Goal: Information Seeking & Learning: Check status

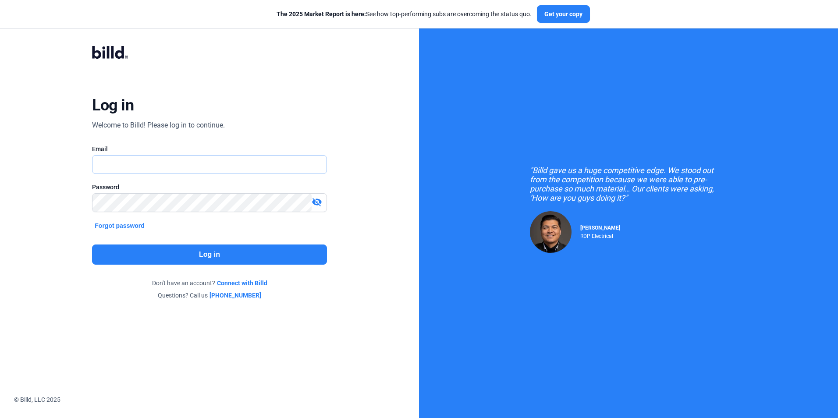
click at [192, 164] on input "text" at bounding box center [209, 165] width 234 height 18
click at [128, 167] on input "text" at bounding box center [204, 165] width 224 height 18
paste input "[EMAIL_ADDRESS][DOMAIN_NAME]"
type input "[EMAIL_ADDRESS][DOMAIN_NAME]"
click at [168, 250] on button "Log in" at bounding box center [209, 255] width 234 height 20
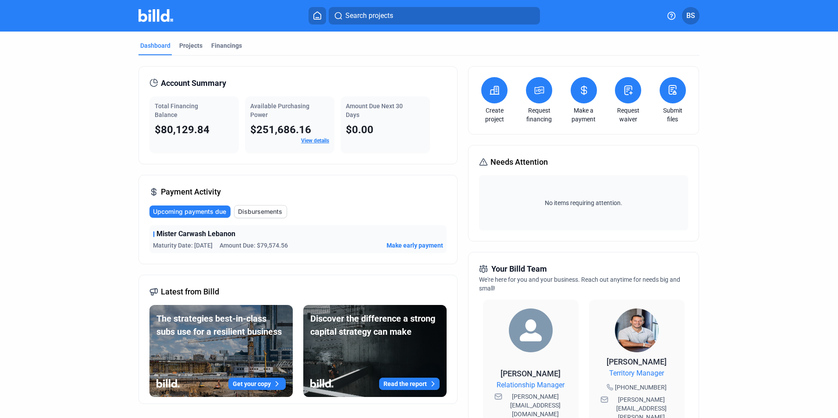
click at [217, 234] on span "Mister Carwash Lebanon" at bounding box center [195, 234] width 79 height 11
click at [333, 237] on div "Mister Carwash Lebanon" at bounding box center [298, 234] width 290 height 11
click at [260, 209] on span "Disbursements" at bounding box center [260, 211] width 44 height 9
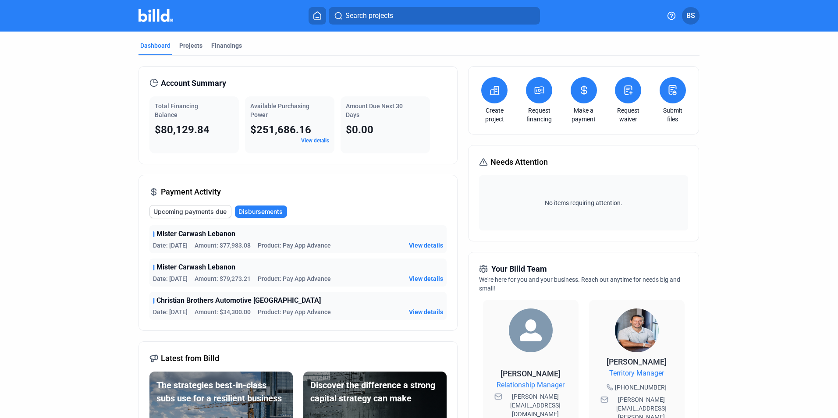
click at [420, 248] on span "View details" at bounding box center [426, 245] width 34 height 9
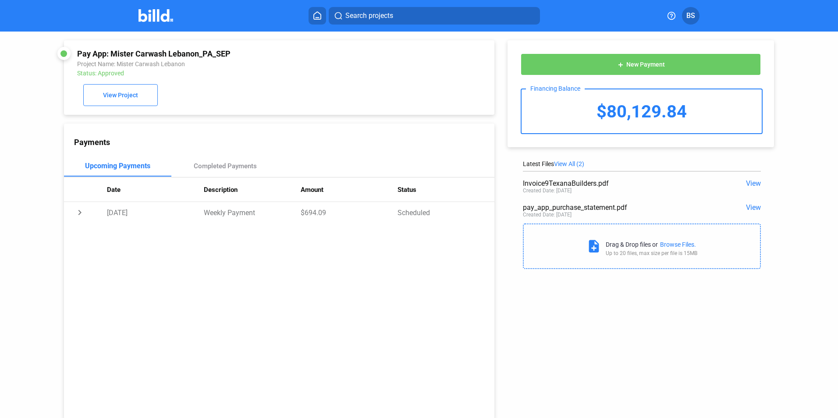
click at [745, 138] on div "add New Payment Financing Balance $80,129.84" at bounding box center [640, 93] width 266 height 107
click at [748, 182] on span "View" at bounding box center [753, 183] width 15 height 8
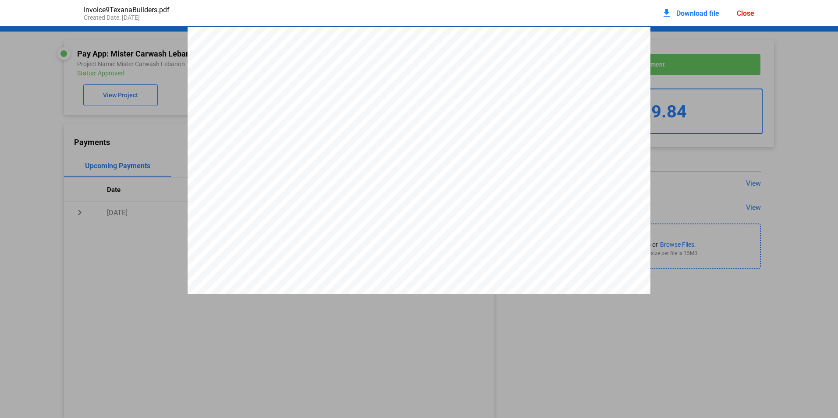
scroll to position [4, 0]
click at [662, 351] on pdf-viewer "Application for Payment #2 Submitted To: Texana Builders Contractor: Nxt Gen Ex…" at bounding box center [419, 193] width 838 height 334
click at [741, 11] on div "Close" at bounding box center [746, 13] width 18 height 8
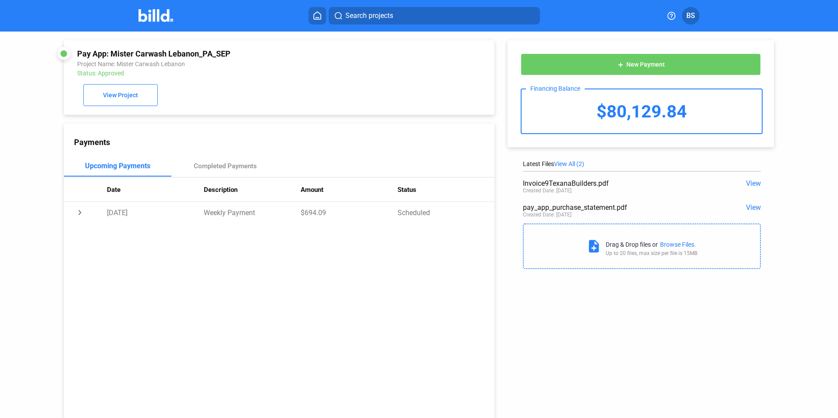
click at [747, 210] on span "View" at bounding box center [753, 207] width 15 height 8
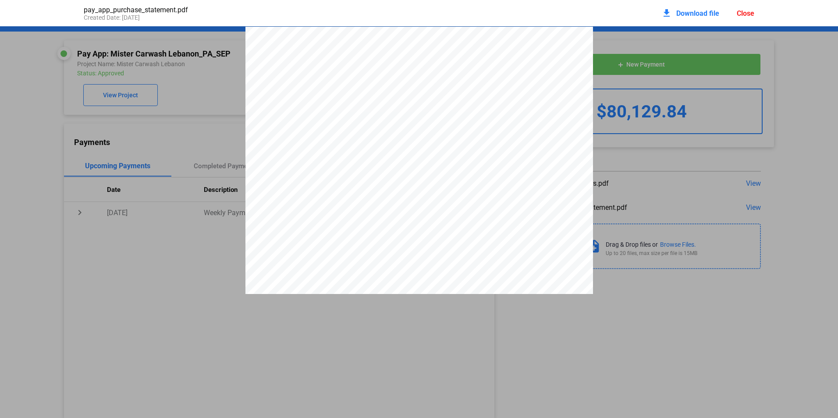
scroll to position [175, 0]
click at [654, 294] on pdf-viewer "PAY APP PURCHASE STATEMENT This PAY APP PURCHASE STATEMENT is being executed an…" at bounding box center [419, 193] width 838 height 334
click at [739, 12] on div "Close" at bounding box center [746, 13] width 18 height 8
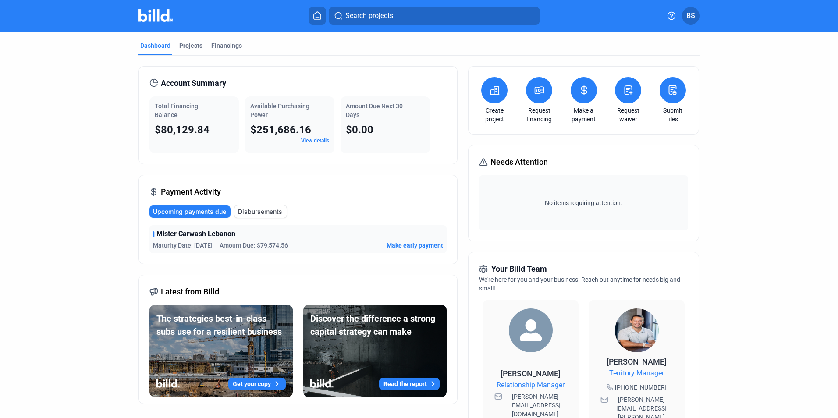
click at [262, 207] on span "Disbursements" at bounding box center [260, 211] width 44 height 9
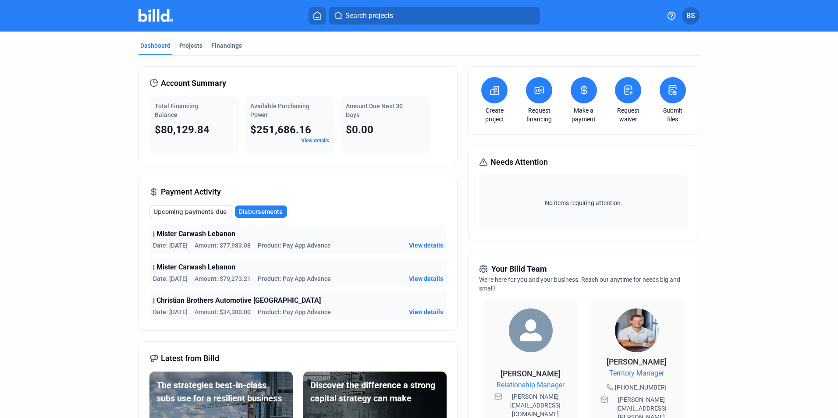
click at [425, 245] on span "View details" at bounding box center [426, 245] width 34 height 9
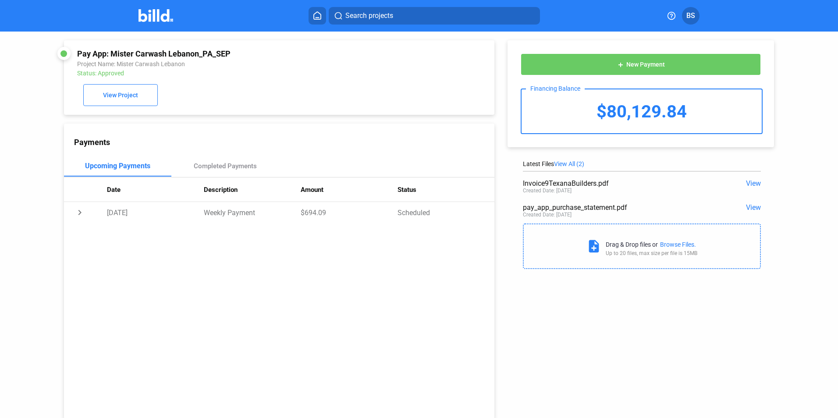
click at [755, 209] on span "View" at bounding box center [753, 207] width 15 height 8
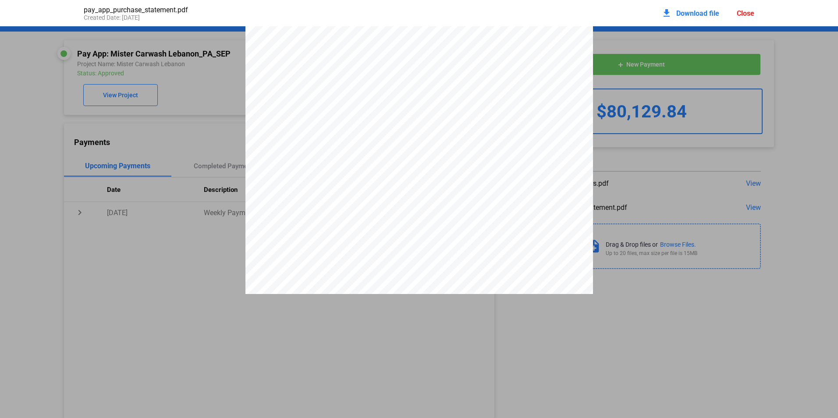
scroll to position [136, 0]
click at [142, 346] on pdf-viewer "PAY APP PURCHASE STATEMENT This PAY APP PURCHASE STATEMENT is being executed an…" at bounding box center [419, 193] width 838 height 334
click at [744, 14] on div "Close" at bounding box center [746, 13] width 18 height 8
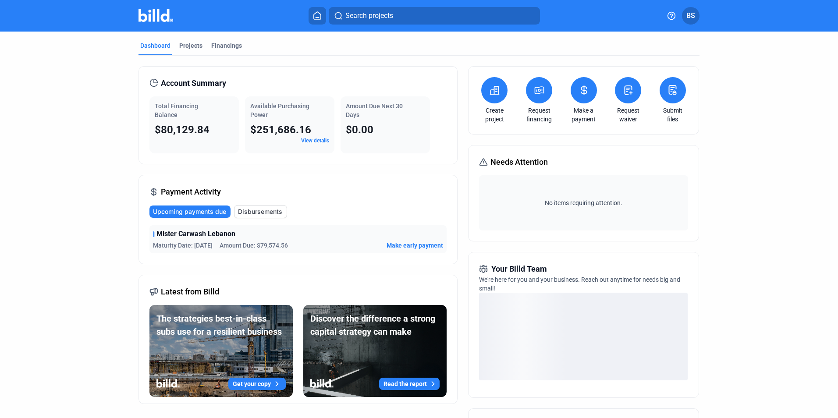
click at [262, 210] on span "Disbursements" at bounding box center [260, 211] width 44 height 9
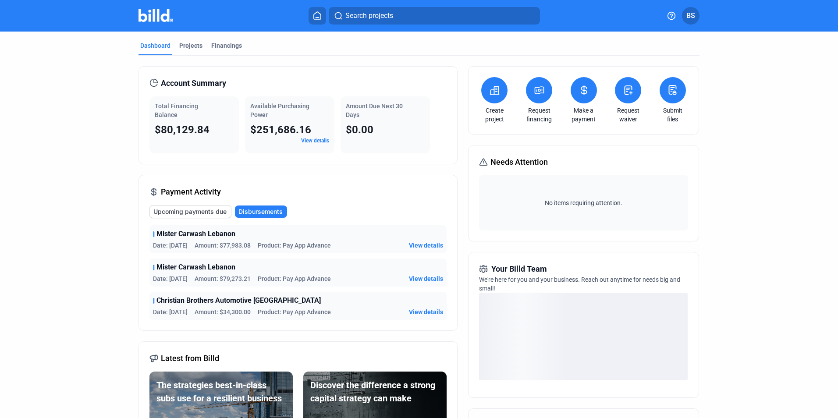
click at [436, 278] on span "View details" at bounding box center [426, 278] width 34 height 9
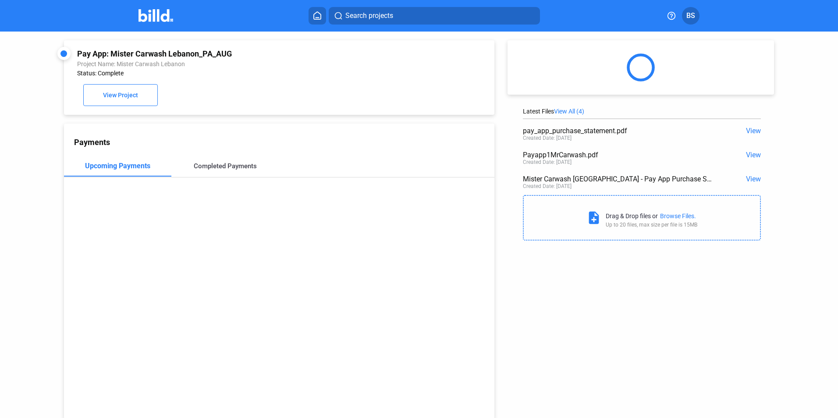
click at [247, 168] on div "Completed Payments" at bounding box center [225, 166] width 63 height 8
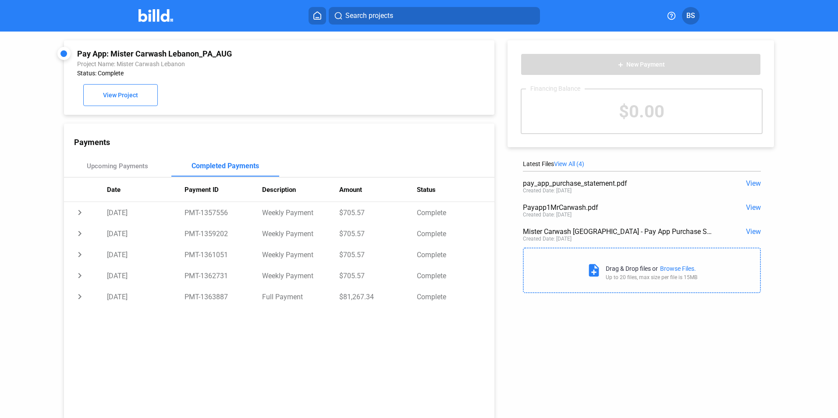
click at [753, 183] on span "View" at bounding box center [753, 183] width 15 height 8
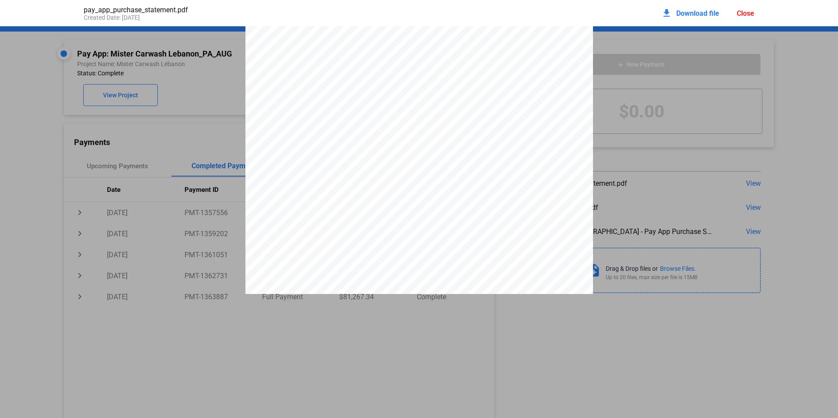
scroll to position [180, 0]
click at [340, 361] on pdf-viewer "PAY APP PURCHASE STATEMENT This PAY APP PURCHASE STATEMENT is being executed an…" at bounding box center [419, 193] width 838 height 334
click at [742, 15] on div "Close" at bounding box center [746, 13] width 18 height 8
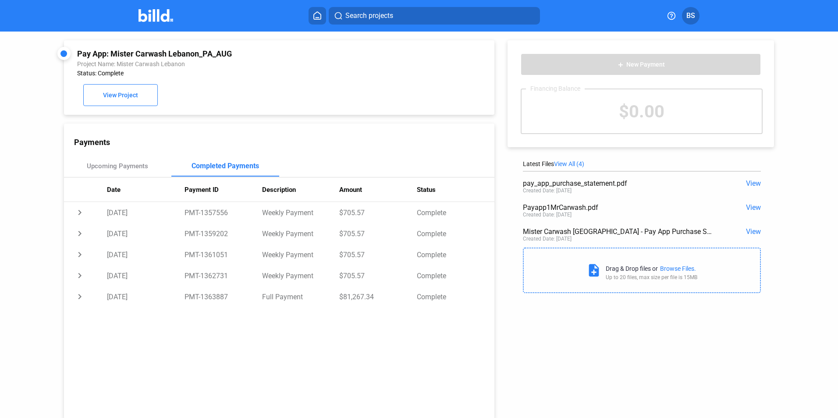
click at [19, 121] on div "Pay App: Mister Carwash [GEOGRAPHIC_DATA] Project Name: Mister Carwash [GEOGRAP…" at bounding box center [419, 225] width 838 height 387
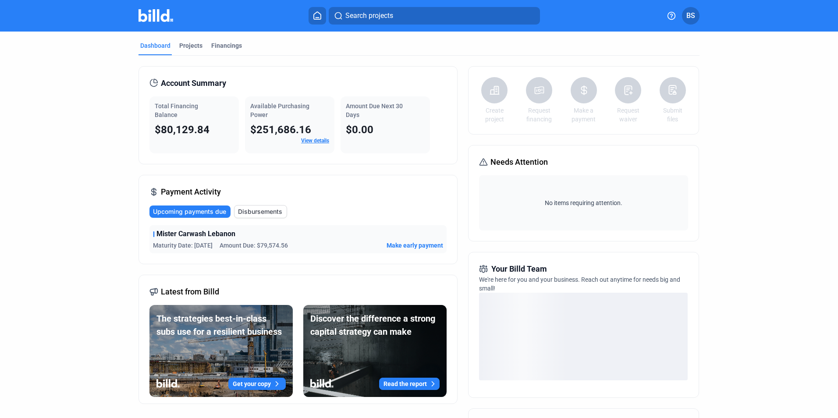
click at [274, 284] on div "Latest from Billd The strategies best-in-class subs use for a resilient busines…" at bounding box center [297, 339] width 319 height 129
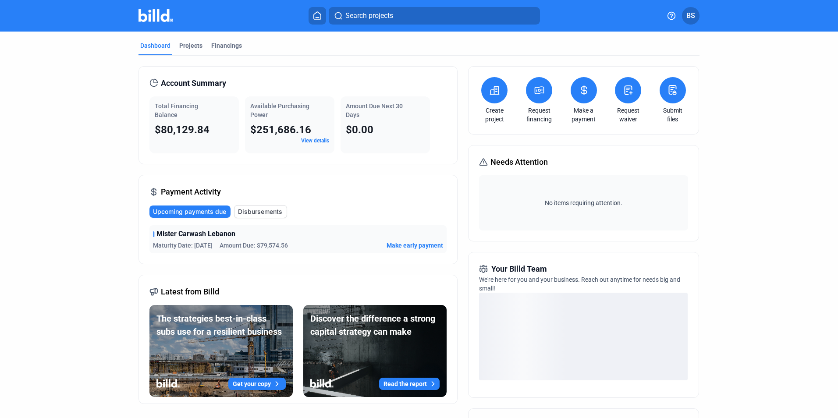
click at [260, 216] on button "Disbursements" at bounding box center [260, 211] width 53 height 13
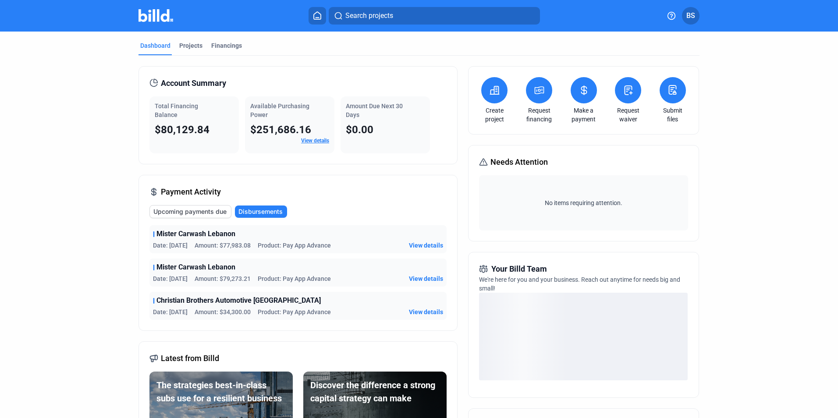
click at [424, 245] on span "View details" at bounding box center [426, 245] width 34 height 9
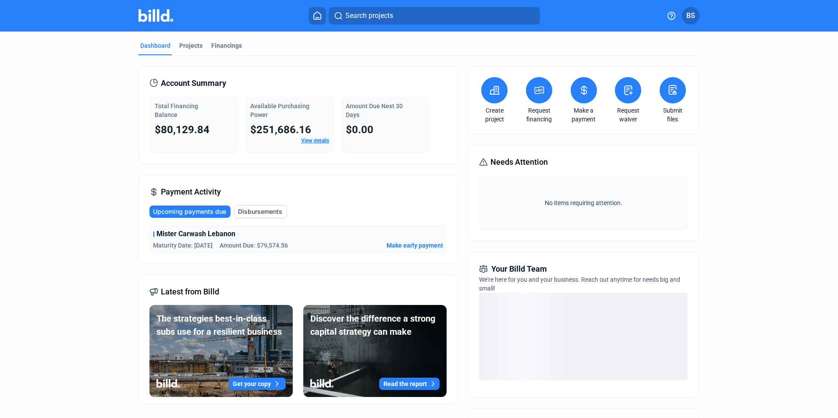
click at [245, 209] on span "Disbursements" at bounding box center [260, 211] width 44 height 9
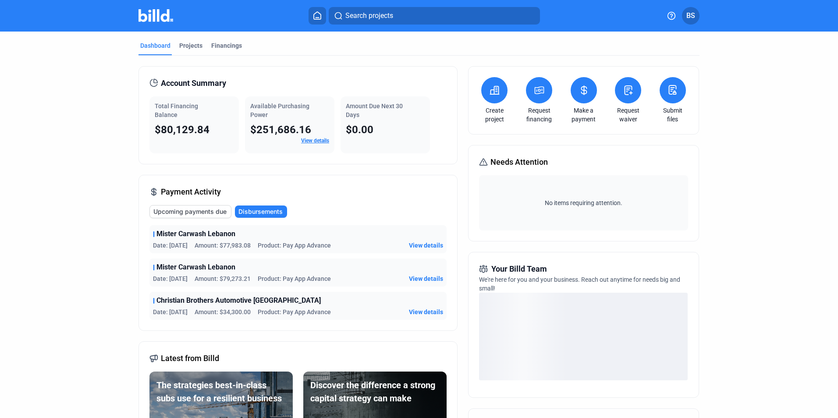
click at [413, 313] on span "View details" at bounding box center [426, 312] width 34 height 9
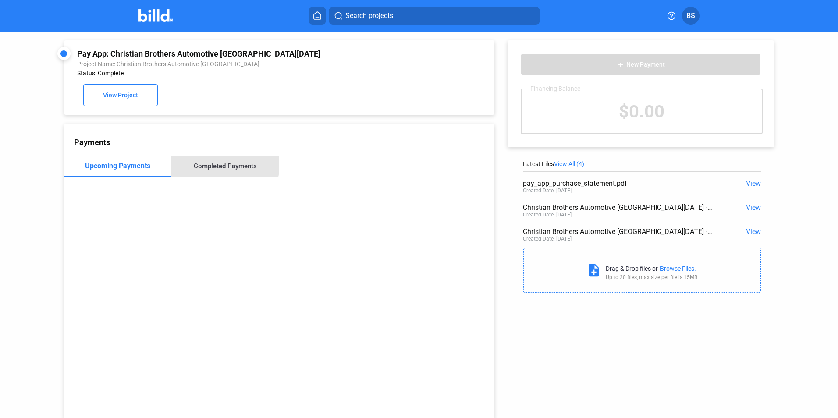
click at [223, 167] on div "Completed Payments" at bounding box center [225, 166] width 63 height 8
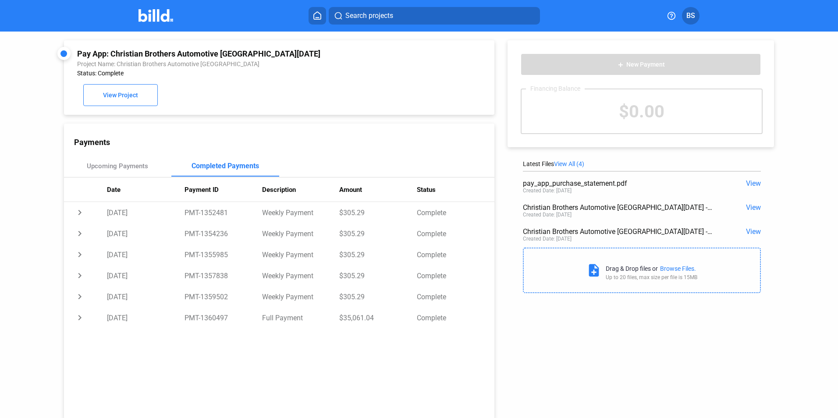
click at [74, 56] on div "Pay App: Christian Brothers Automotive [GEOGRAPHIC_DATA][DATE] Project Name: Ch…" at bounding box center [279, 77] width 430 height 74
click at [79, 219] on td "chevron_right" at bounding box center [85, 212] width 43 height 21
click at [79, 219] on td "expand_more" at bounding box center [85, 212] width 43 height 21
click at [78, 299] on td "chevron_right" at bounding box center [85, 296] width 43 height 21
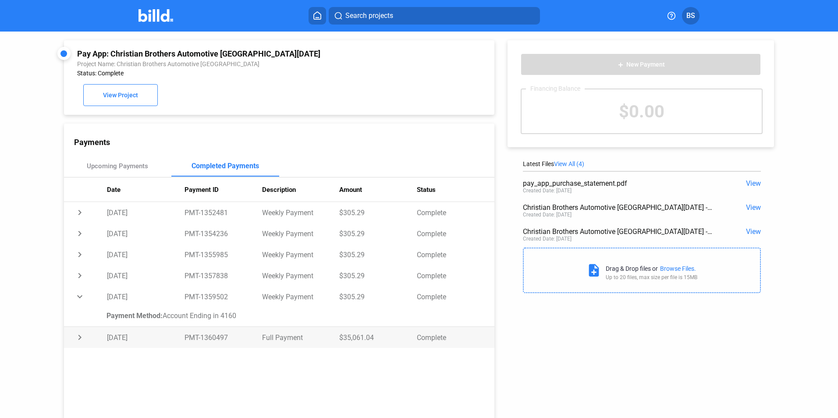
click at [323, 340] on td "Full Payment" at bounding box center [301, 337] width 78 height 21
click at [746, 184] on span "View" at bounding box center [753, 183] width 15 height 8
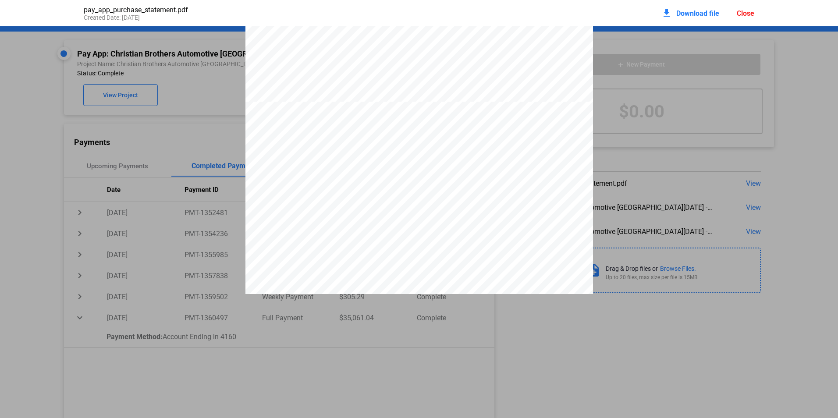
scroll to position [267, 0]
click at [390, 75] on span "$1,305.64" at bounding box center [391, 72] width 26 height 7
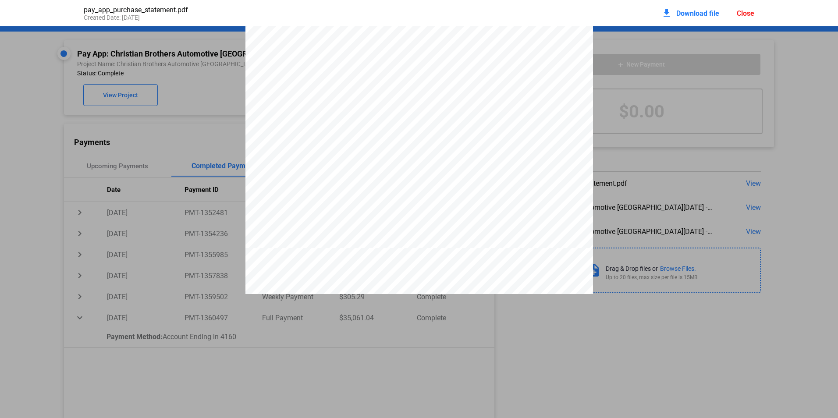
click at [746, 15] on div "Close" at bounding box center [746, 13] width 18 height 8
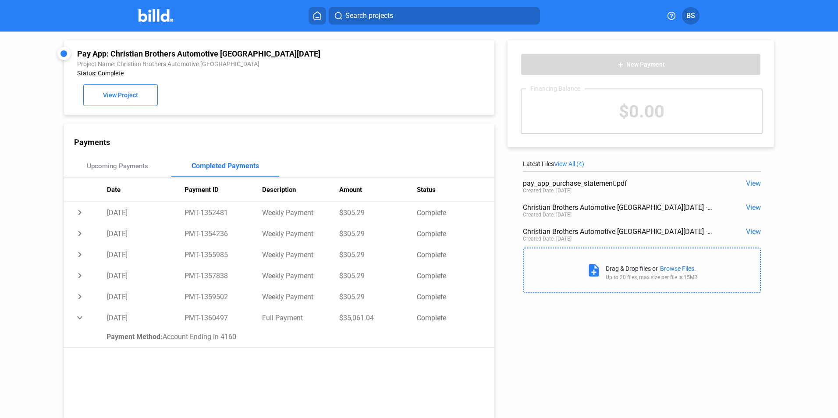
click at [156, 18] on img at bounding box center [155, 15] width 35 height 13
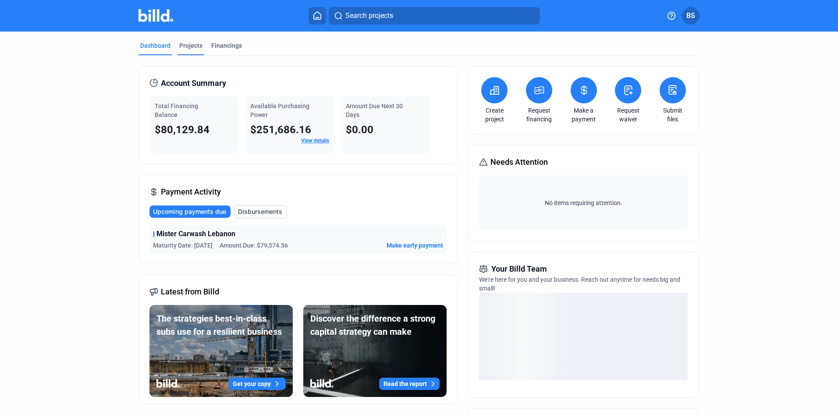
click at [182, 42] on div "Projects" at bounding box center [190, 45] width 23 height 9
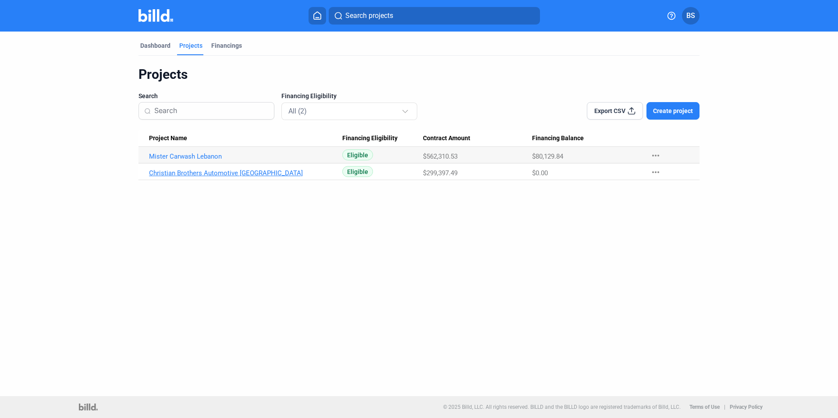
click at [223, 173] on link "Christian Brothers Automotive [GEOGRAPHIC_DATA]" at bounding box center [245, 173] width 193 height 8
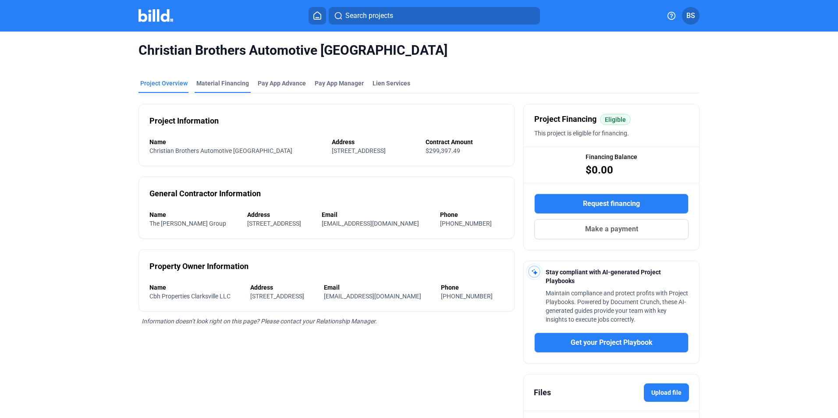
click at [209, 91] on div "Material Financing" at bounding box center [223, 86] width 56 height 14
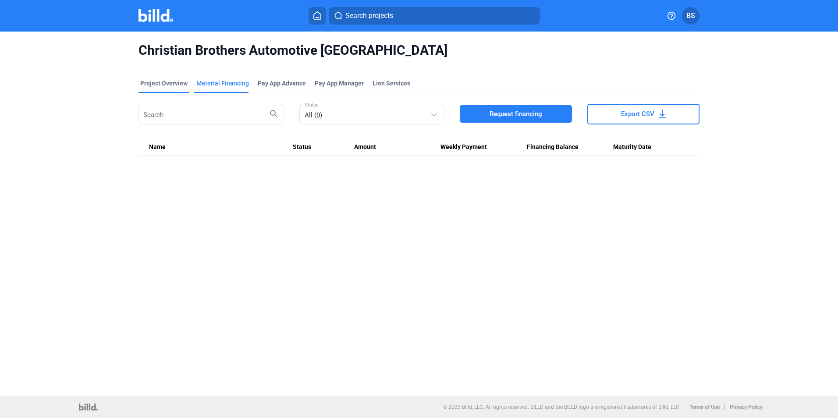
click at [156, 83] on div "Project Overview" at bounding box center [163, 83] width 47 height 9
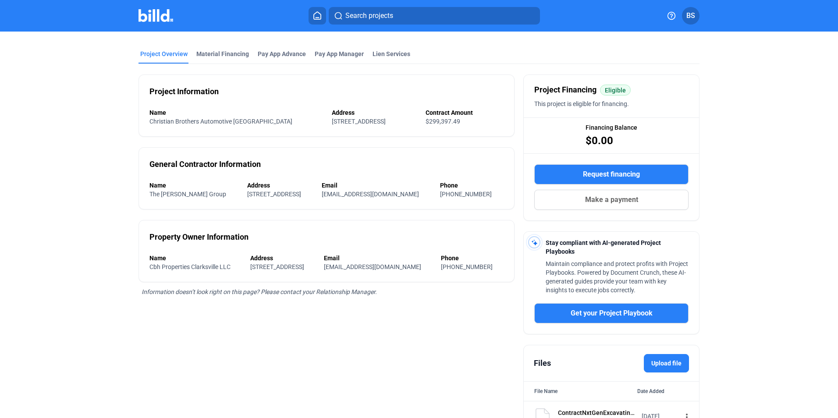
scroll to position [78, 0]
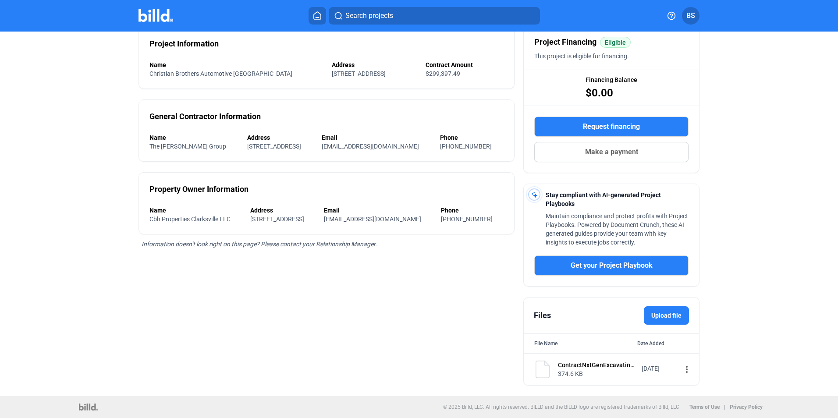
click at [598, 366] on div "ContractNxtGenExcavating1.PDF" at bounding box center [597, 365] width 78 height 9
click at [681, 367] on mat-icon "more_vert" at bounding box center [686, 369] width 11 height 11
click at [689, 388] on div "View" at bounding box center [736, 385] width 109 height 21
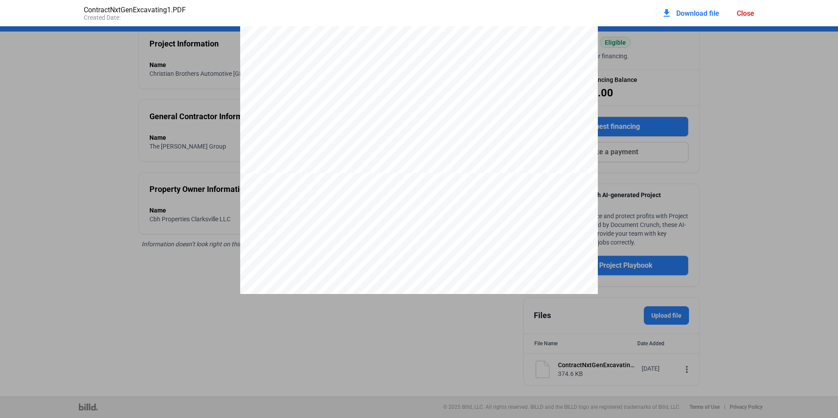
scroll to position [530, 0]
click at [745, 12] on div "Close" at bounding box center [746, 13] width 18 height 8
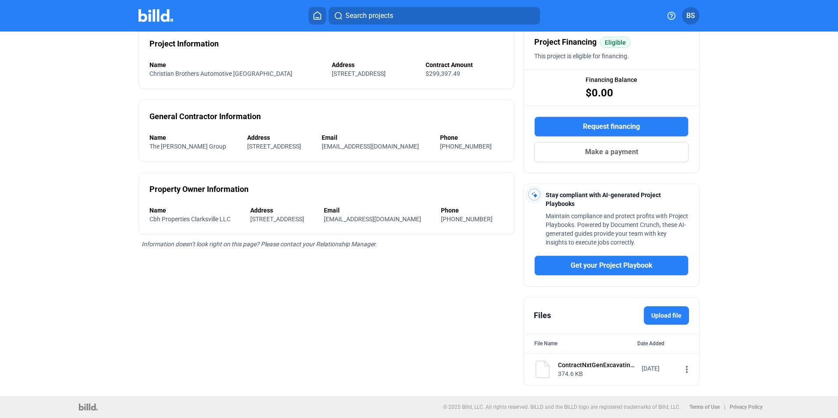
scroll to position [0, 0]
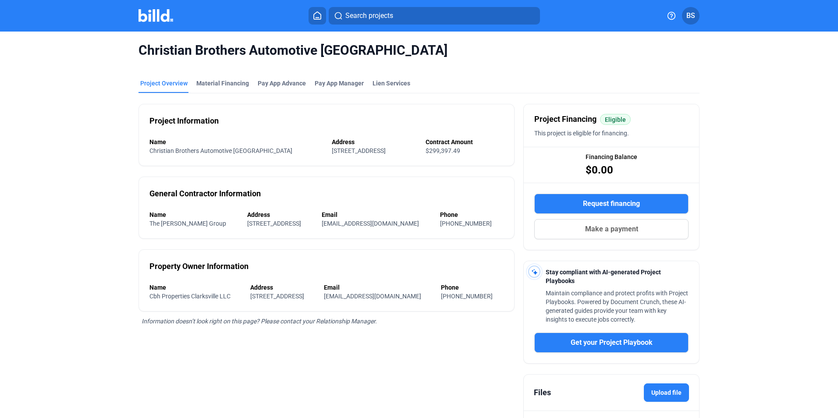
click at [319, 12] on icon at bounding box center [317, 15] width 7 height 7
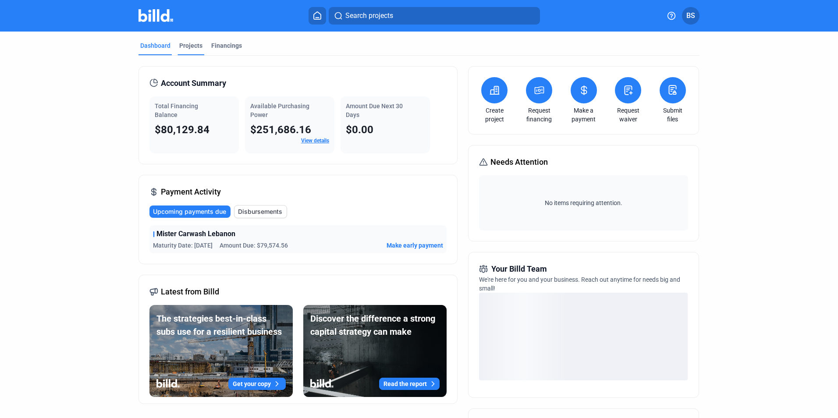
click at [199, 47] on div "Projects" at bounding box center [190, 45] width 23 height 9
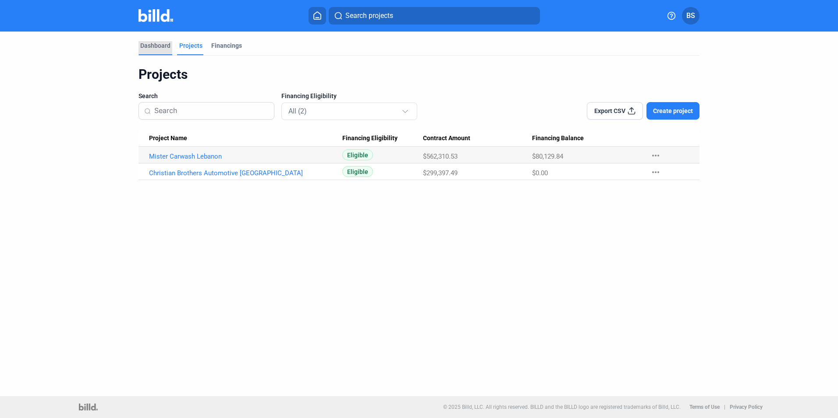
click at [156, 47] on div "Dashboard" at bounding box center [155, 45] width 30 height 9
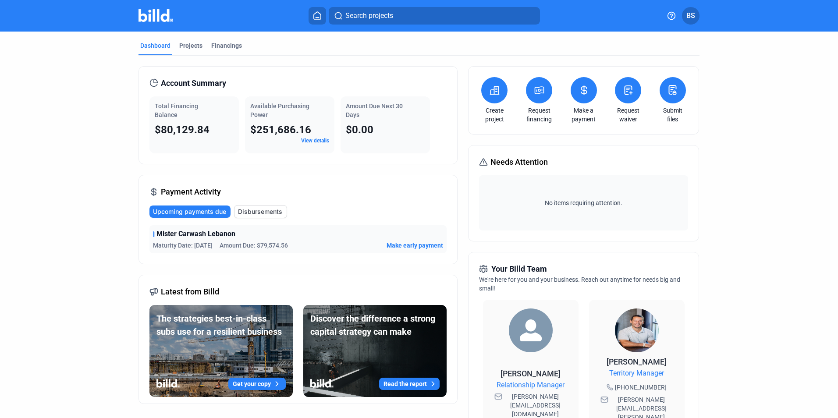
click at [256, 214] on span "Disbursements" at bounding box center [260, 211] width 44 height 9
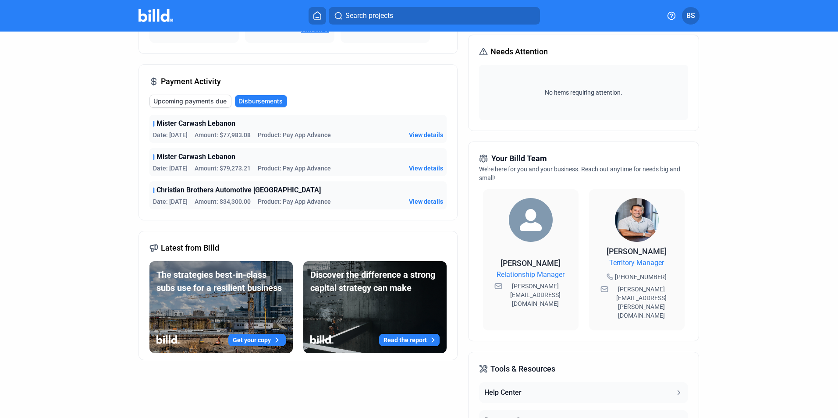
scroll to position [131, 0]
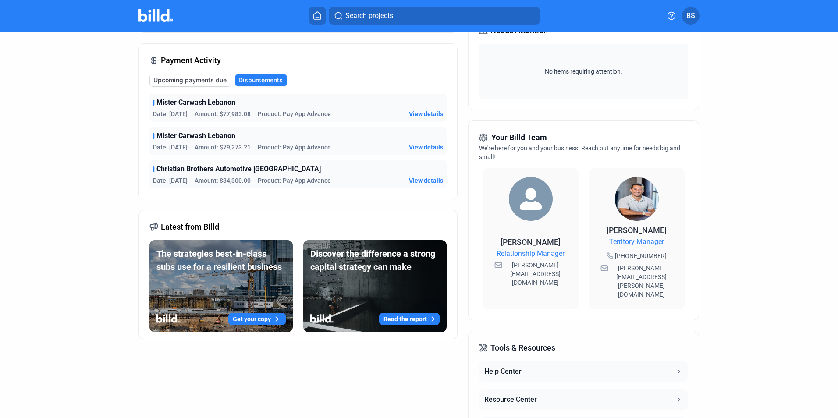
click at [421, 178] on span "View details" at bounding box center [426, 180] width 34 height 9
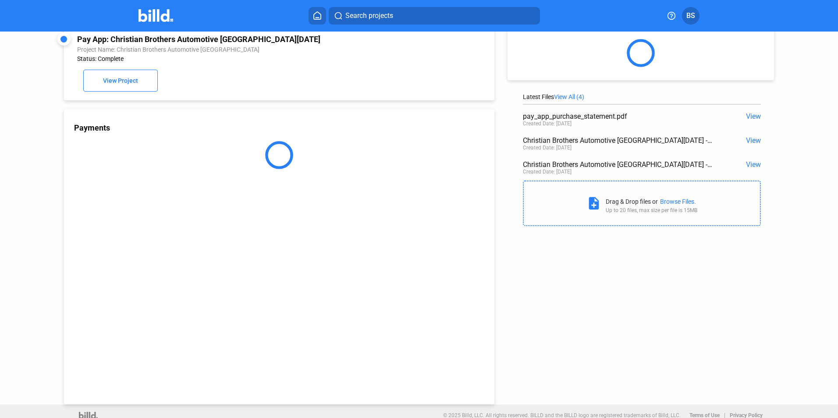
scroll to position [24, 0]
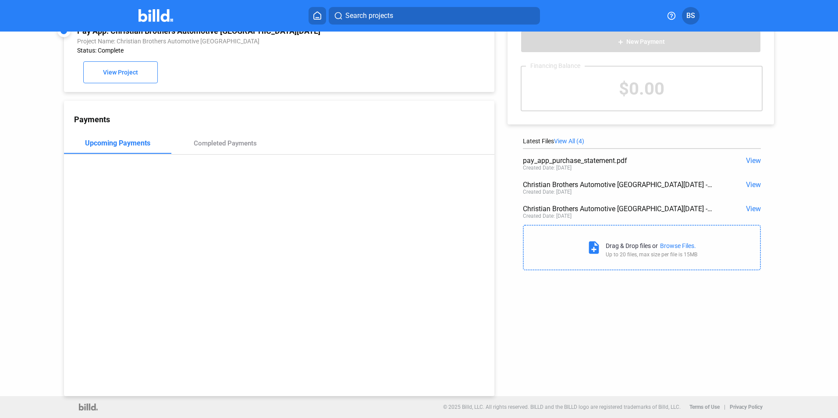
click at [746, 161] on span "View" at bounding box center [753, 160] width 15 height 8
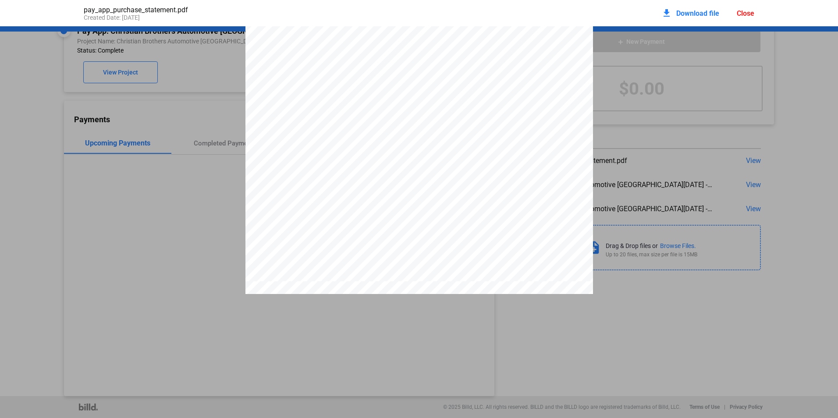
scroll to position [223, 0]
click at [587, 340] on pdf-viewer "PAY APP PURCHASE STATEMENT This PAY APP PURCHASE STATEMENT is being executed an…" at bounding box center [419, 193] width 838 height 334
click at [747, 9] on div "Close" at bounding box center [746, 13] width 18 height 8
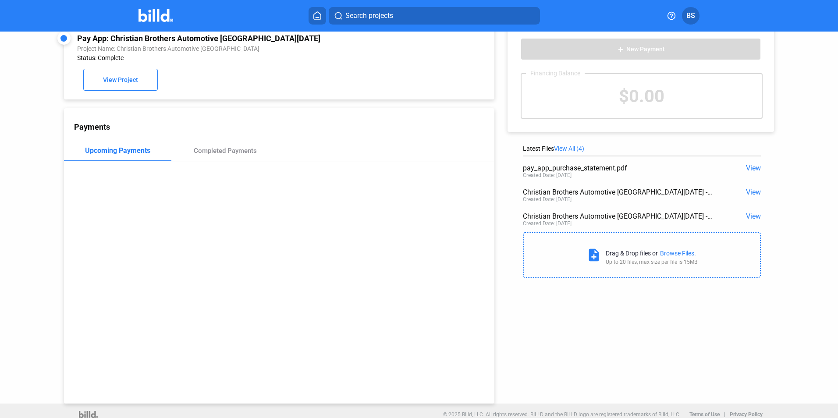
scroll to position [0, 0]
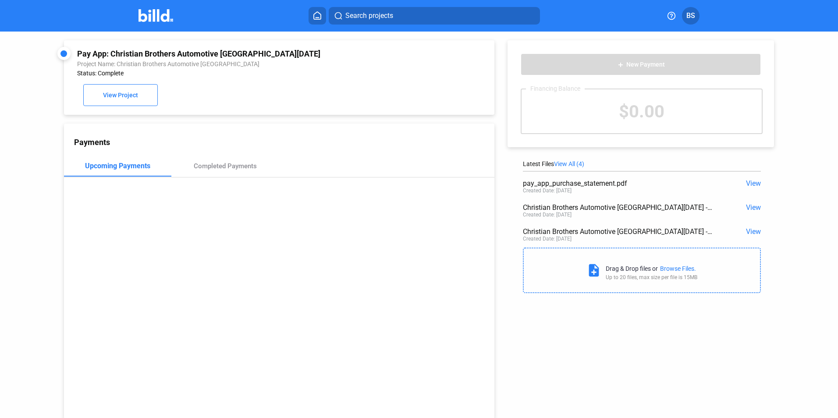
click at [315, 16] on icon at bounding box center [317, 15] width 9 height 8
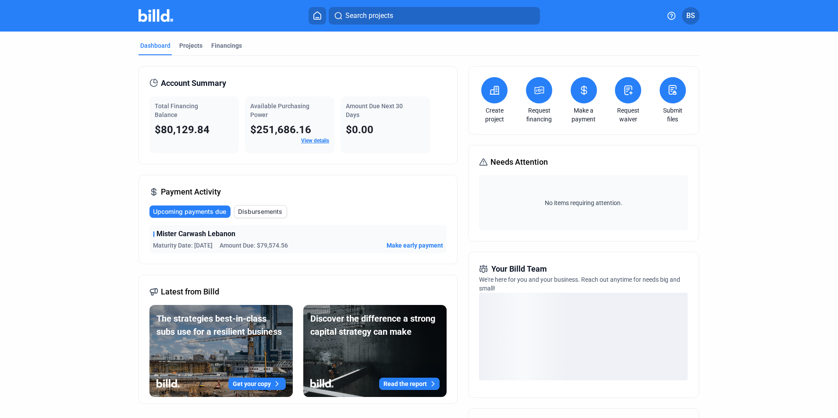
click at [259, 209] on span "Disbursements" at bounding box center [260, 211] width 44 height 9
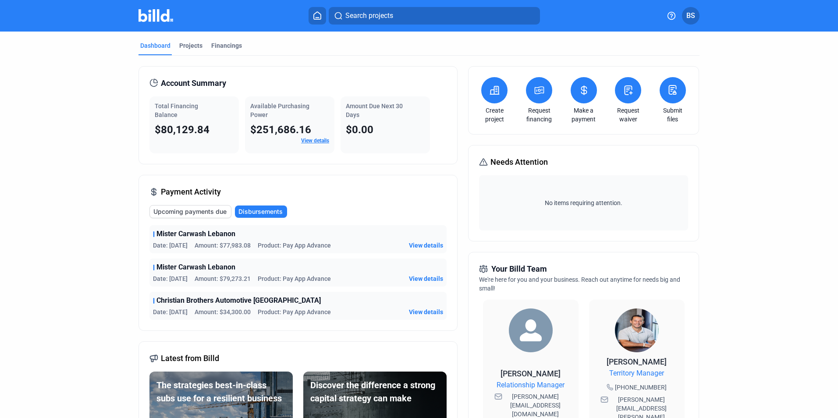
click at [431, 245] on span "View details" at bounding box center [426, 245] width 34 height 9
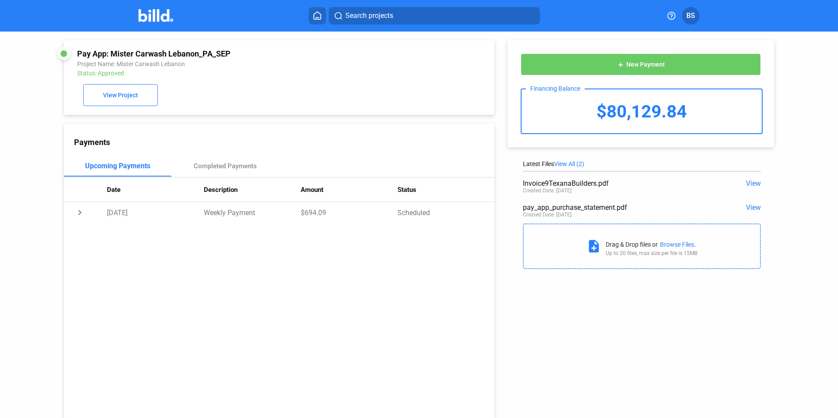
click at [755, 184] on span "View" at bounding box center [753, 183] width 15 height 8
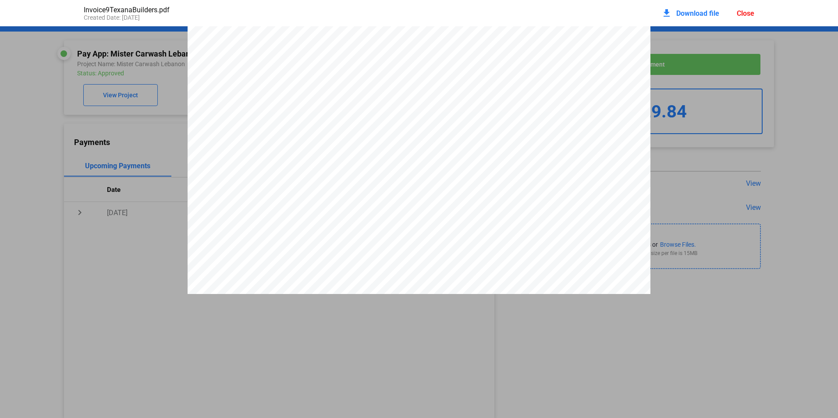
scroll to position [48, 0]
click at [707, 214] on div "Application for Payment #2 Submitted To: Texana Builders Contractor: Nxt Gen Ex…" at bounding box center [419, 335] width 838 height 712
click at [742, 9] on div "Close" at bounding box center [746, 13] width 18 height 8
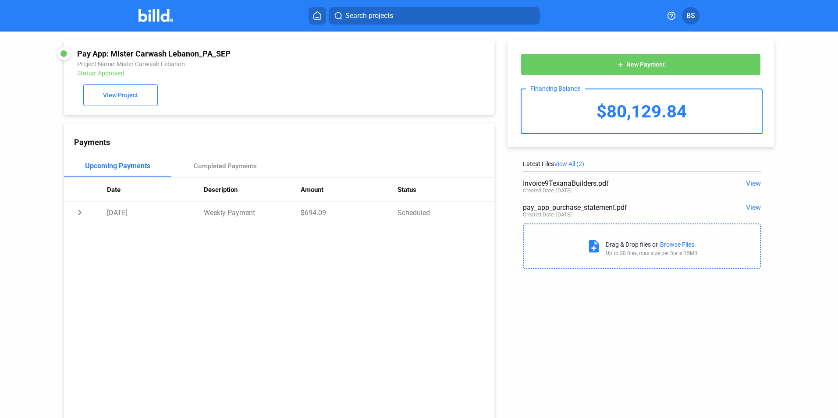
click at [751, 207] on span "View" at bounding box center [753, 207] width 15 height 8
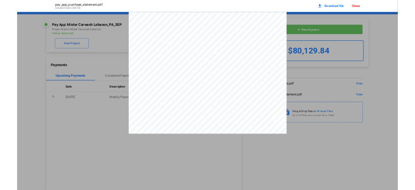
scroll to position [223, 0]
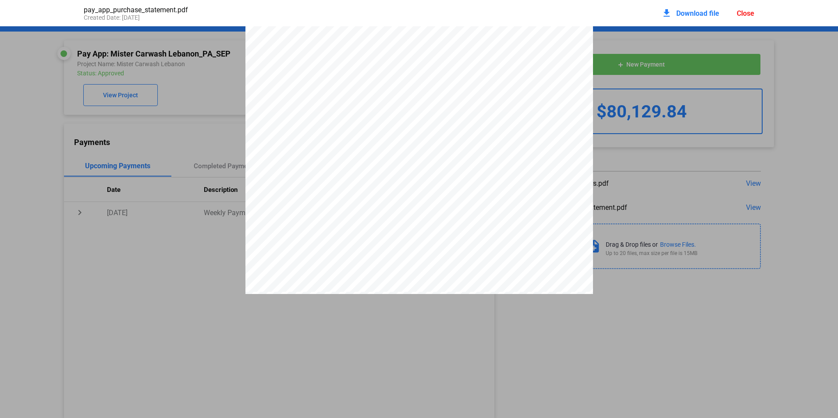
drag, startPoint x: 377, startPoint y: 120, endPoint x: 401, endPoint y: 118, distance: 23.3
click at [401, 118] on span "$1,591.49" at bounding box center [391, 116] width 26 height 7
drag, startPoint x: 401, startPoint y: 118, endPoint x: 392, endPoint y: 121, distance: 9.1
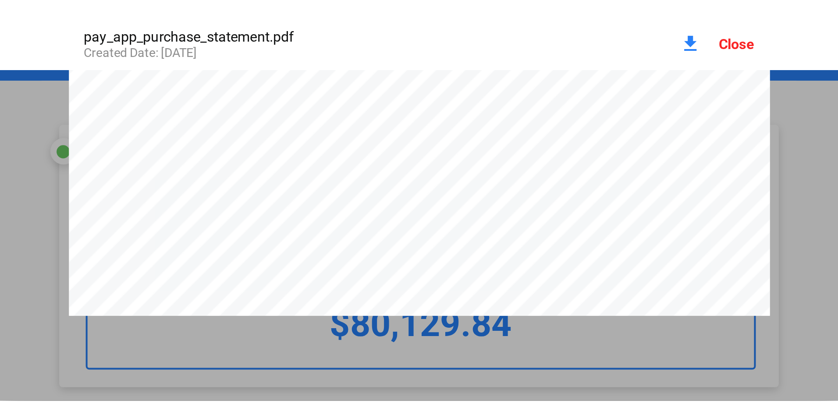
scroll to position [4, 0]
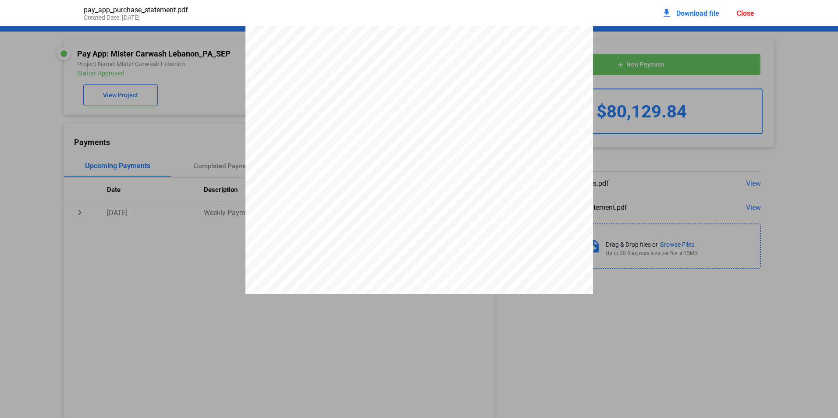
click at [743, 14] on div "Close" at bounding box center [746, 13] width 18 height 8
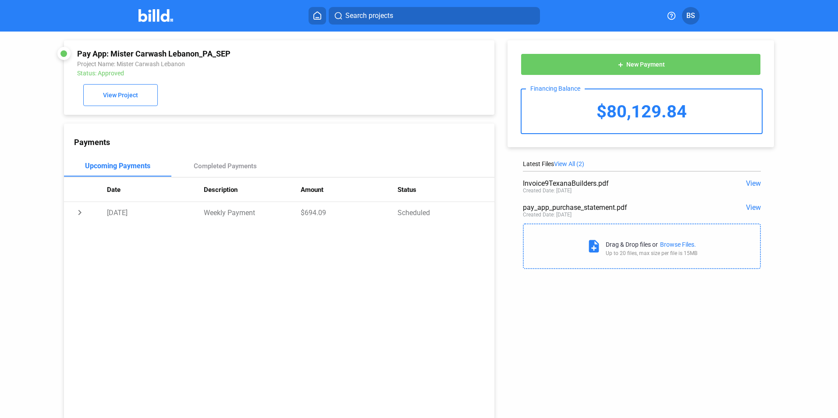
click at [151, 14] on img at bounding box center [155, 15] width 35 height 13
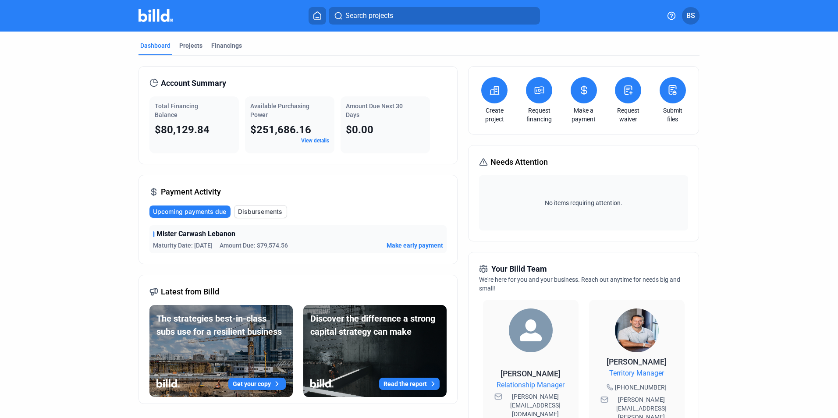
click at [312, 139] on link "View details" at bounding box center [315, 141] width 28 height 6
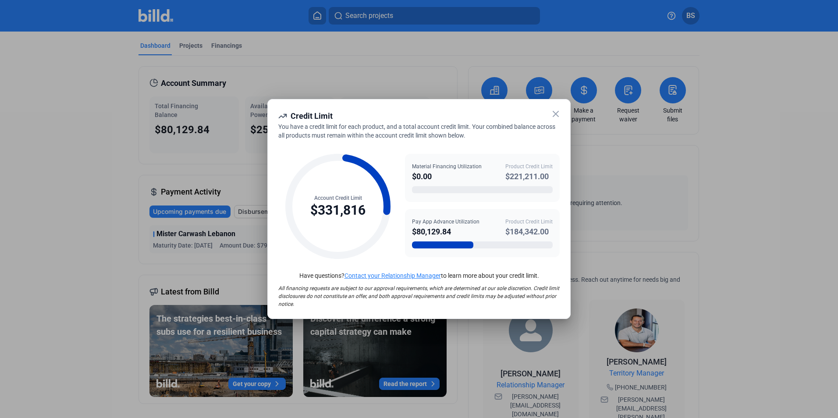
click at [555, 113] on icon at bounding box center [555, 114] width 11 height 11
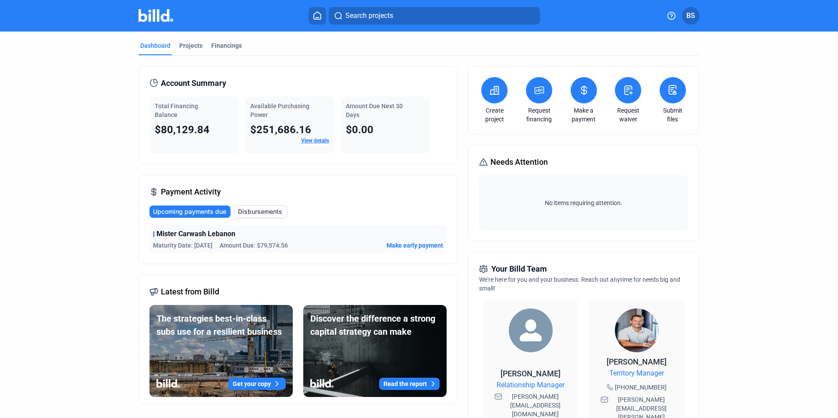
click at [241, 213] on span "Disbursements" at bounding box center [260, 211] width 44 height 9
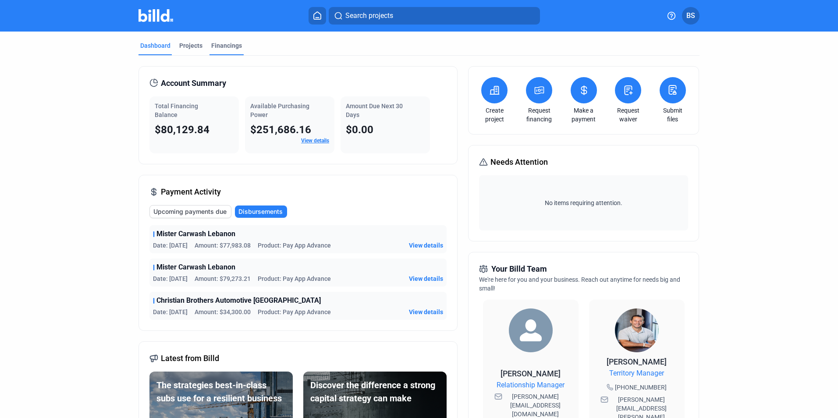
click at [222, 46] on div "Financings" at bounding box center [226, 45] width 31 height 9
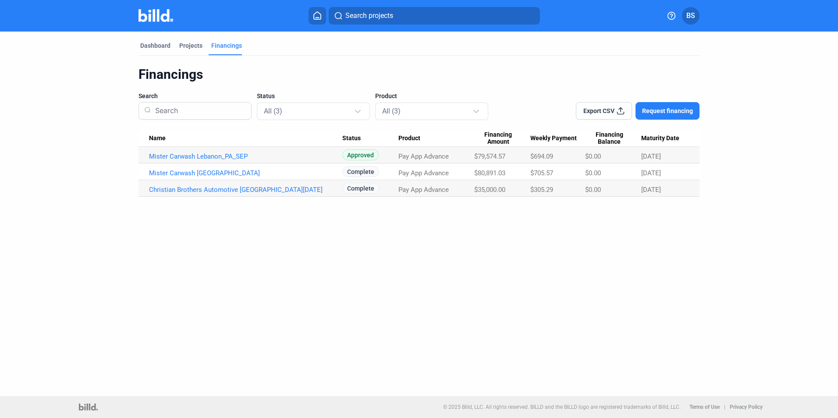
click at [142, 320] on div "Dashboard Projects Financings Financings Search Status All (3) Product All (3) …" at bounding box center [419, 214] width 838 height 365
click at [218, 169] on td "Mister Carwash [GEOGRAPHIC_DATA]" at bounding box center [240, 171] width 204 height 17
click at [218, 173] on link "Mister Carwash [GEOGRAPHIC_DATA]" at bounding box center [245, 173] width 193 height 8
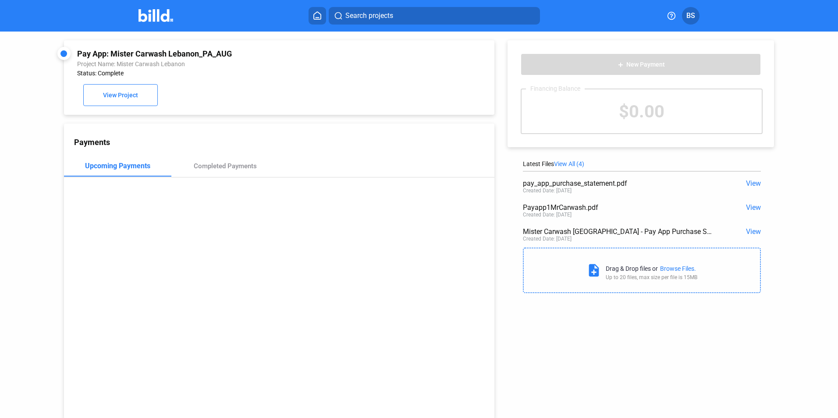
click at [750, 182] on span "View" at bounding box center [753, 183] width 15 height 8
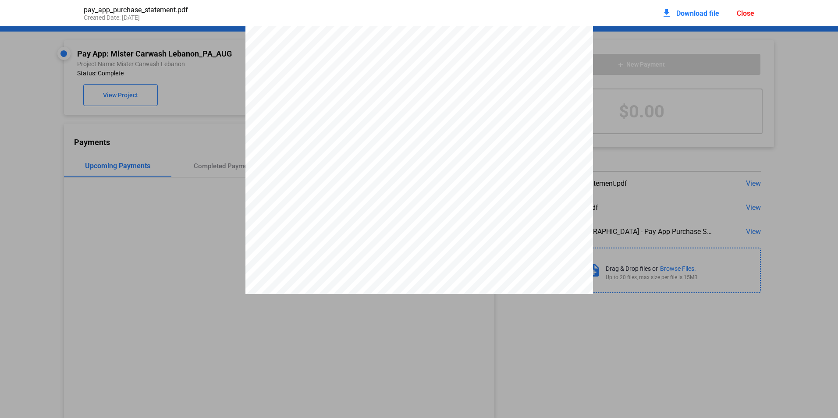
scroll to position [223, 0]
drag, startPoint x: 377, startPoint y: 118, endPoint x: 406, endPoint y: 114, distance: 29.1
click at [406, 114] on div "PAY APP PURCHASE STATEMENT This PAY APP PURCHASE STATEMENT is being executed an…" at bounding box center [418, 49] width 347 height 492
click at [628, 330] on pdf-viewer "PAY APP PURCHASE STATEMENT This PAY APP PURCHASE STATEMENT is being executed an…" at bounding box center [419, 193] width 838 height 334
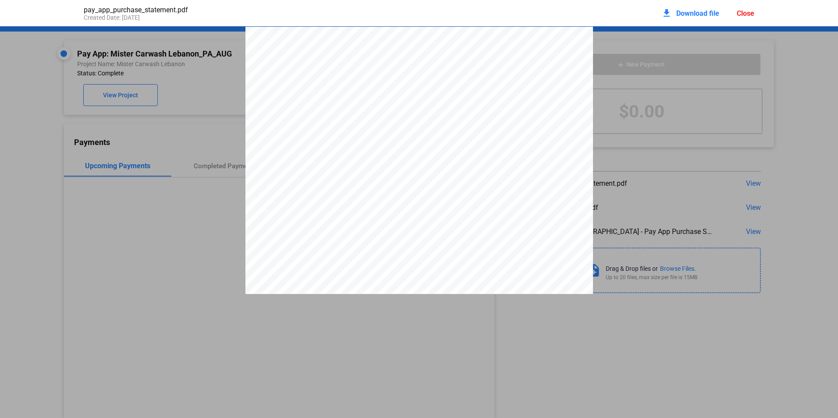
click at [743, 16] on div "Close" at bounding box center [746, 13] width 18 height 8
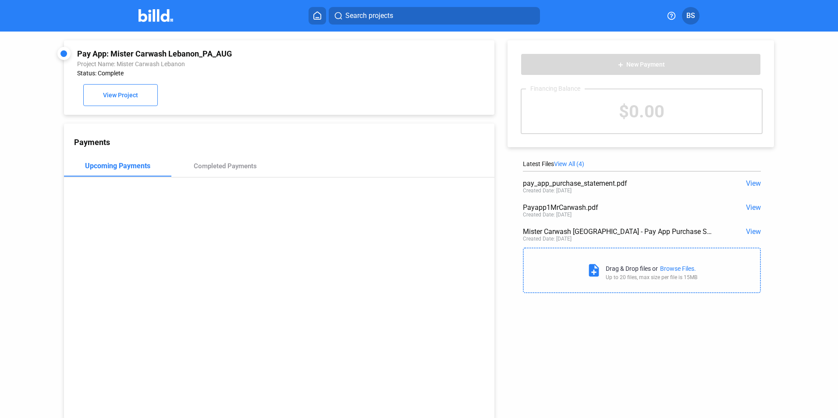
click at [746, 207] on span "View" at bounding box center [753, 207] width 15 height 8
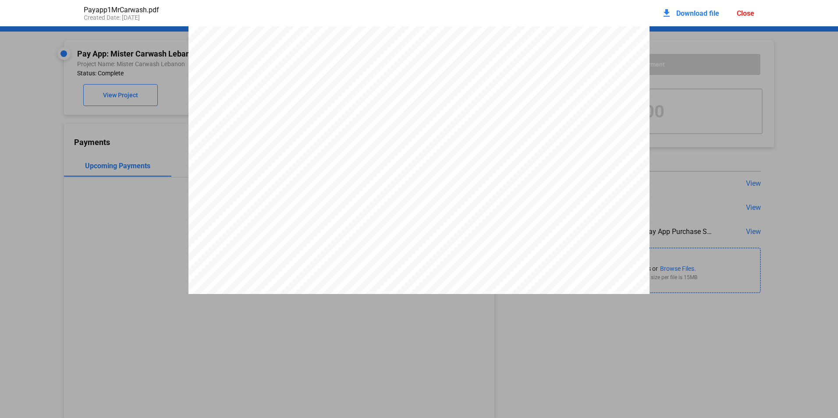
scroll to position [926, 0]
click at [741, 13] on div "Close" at bounding box center [746, 13] width 18 height 8
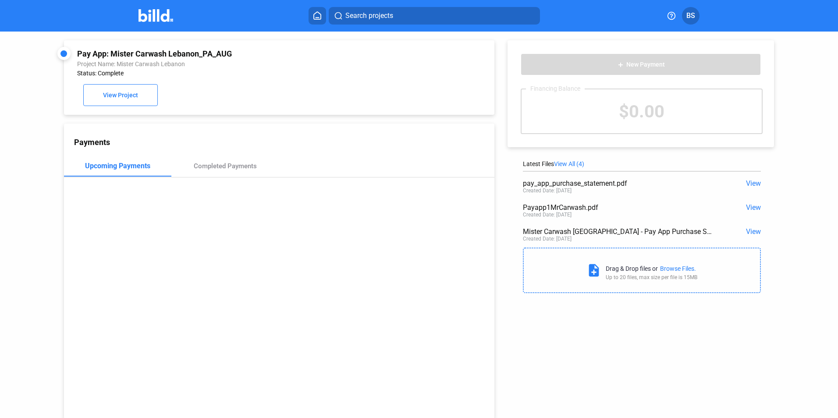
click at [748, 230] on span "View" at bounding box center [753, 231] width 15 height 8
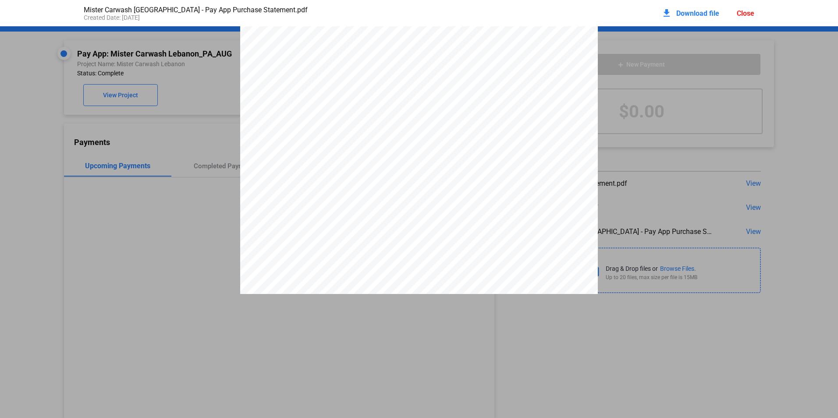
scroll to position [223, 0]
drag, startPoint x: 390, startPoint y: 84, endPoint x: 423, endPoint y: 83, distance: 33.3
click at [423, 83] on div "PAY APP PURCHASE STATEMENT This PAY APP PURCHASE STATEMENT is being executed an…" at bounding box center [419, 34] width 358 height 463
click at [745, 14] on div "Close" at bounding box center [746, 13] width 18 height 8
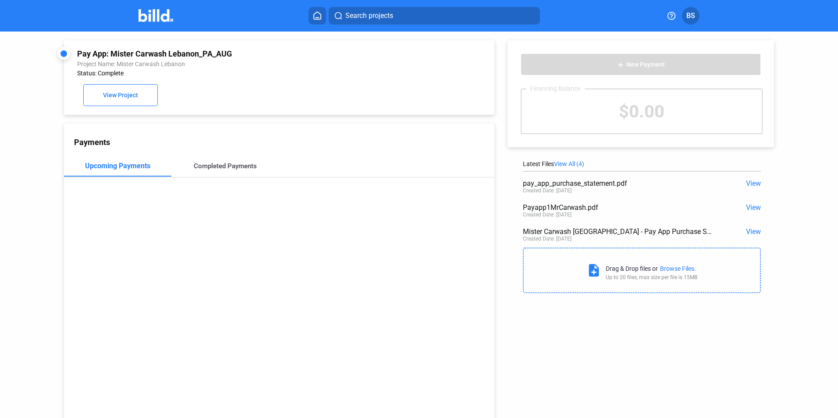
click at [209, 168] on div "Completed Payments" at bounding box center [225, 166] width 63 height 8
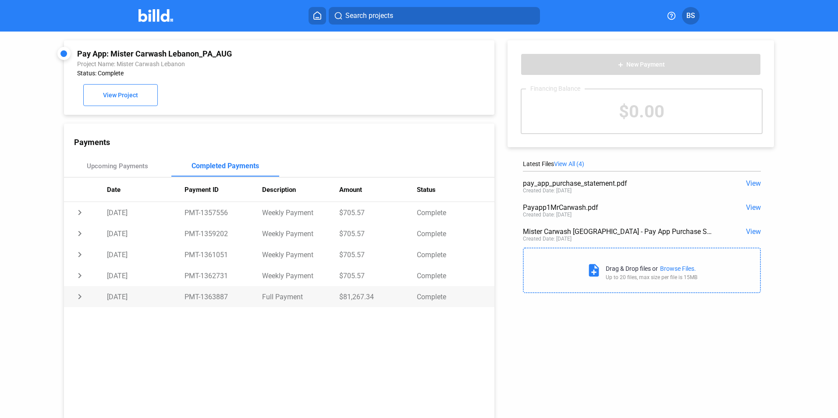
click at [74, 291] on td "chevron_right" at bounding box center [85, 296] width 43 height 21
click at [82, 276] on td "chevron_right" at bounding box center [85, 275] width 43 height 21
click at [155, 15] on img at bounding box center [155, 15] width 35 height 13
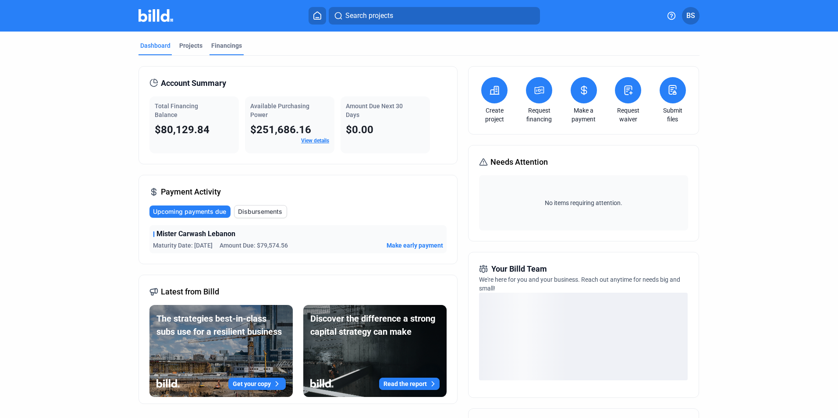
click at [222, 42] on div "Financings" at bounding box center [226, 45] width 31 height 9
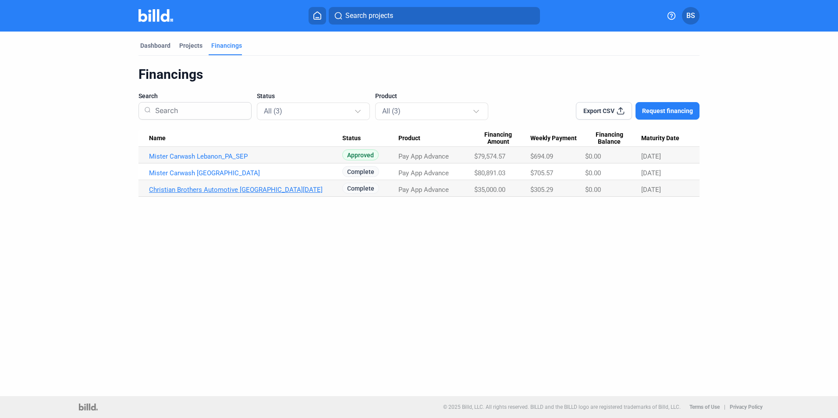
click at [268, 192] on link "Christian Brothers Automotive [GEOGRAPHIC_DATA][DATE]" at bounding box center [245, 190] width 193 height 8
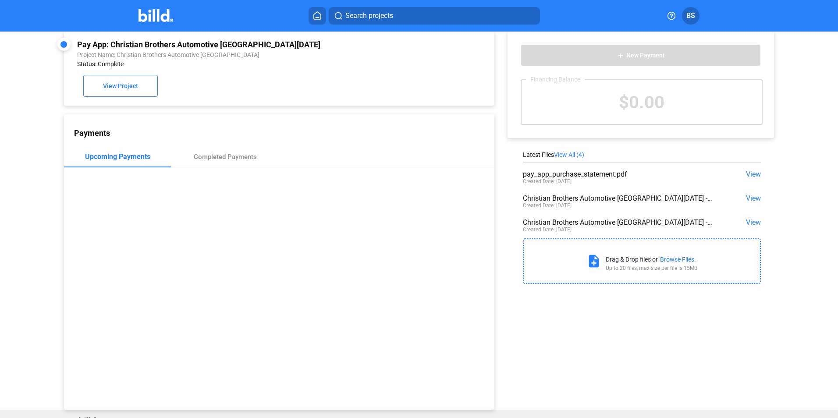
scroll to position [24, 0]
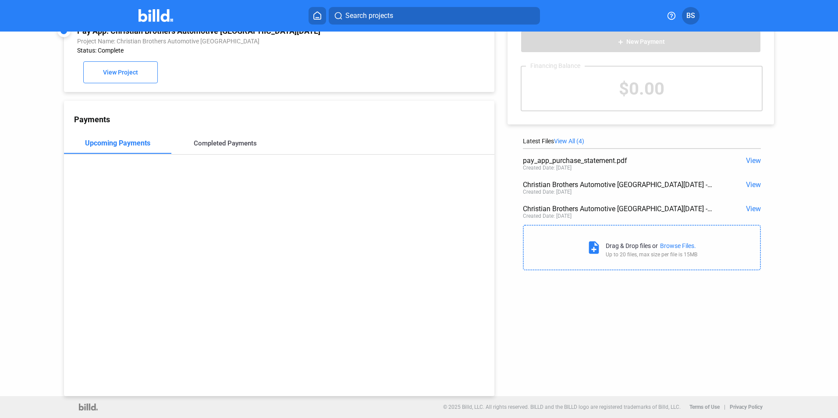
click at [213, 151] on div "Completed Payments" at bounding box center [225, 143] width 108 height 21
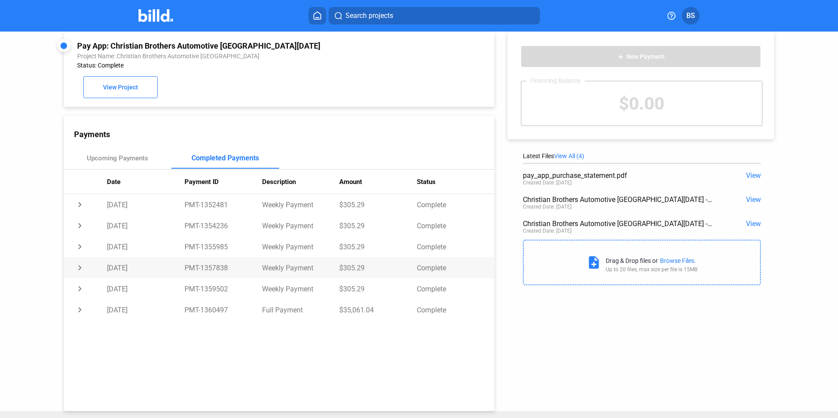
scroll to position [0, 0]
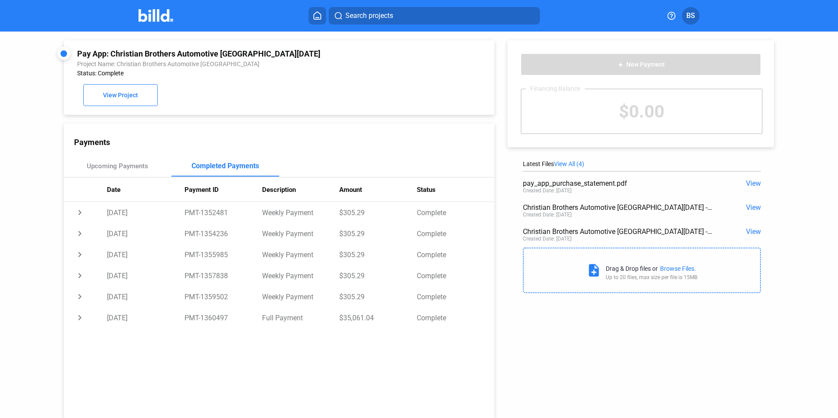
click at [312, 13] on home-icon at bounding box center [317, 15] width 11 height 8
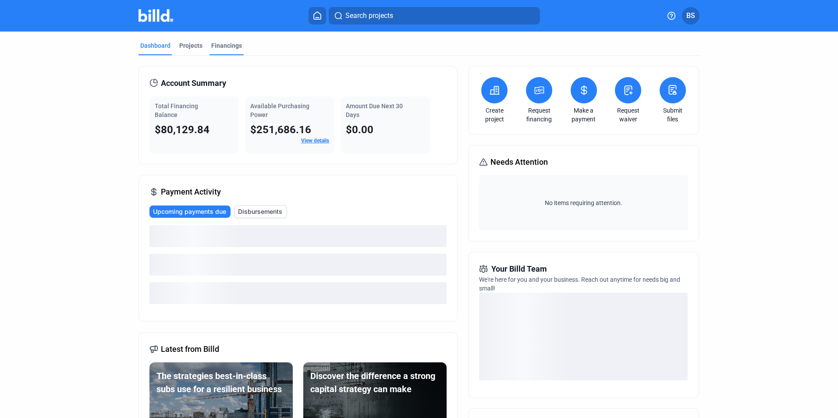
click at [222, 51] on div "Financings" at bounding box center [226, 48] width 34 height 14
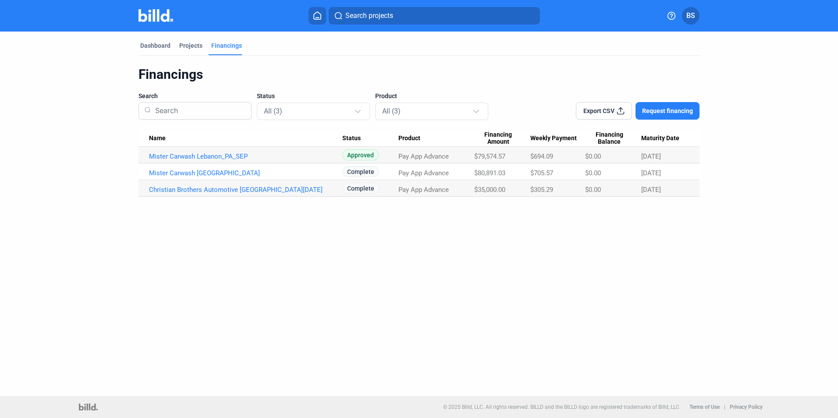
click at [155, 160] on td "Mister Carwash Lebanon_PA_SEP" at bounding box center [240, 155] width 204 height 17
click at [156, 155] on link "Mister Carwash Lebanon_PA_SEP" at bounding box center [245, 156] width 193 height 8
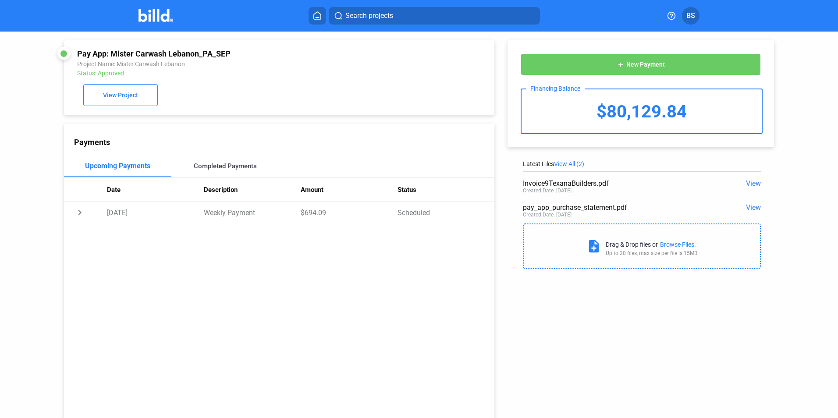
click at [196, 166] on div "Completed Payments" at bounding box center [225, 166] width 63 height 8
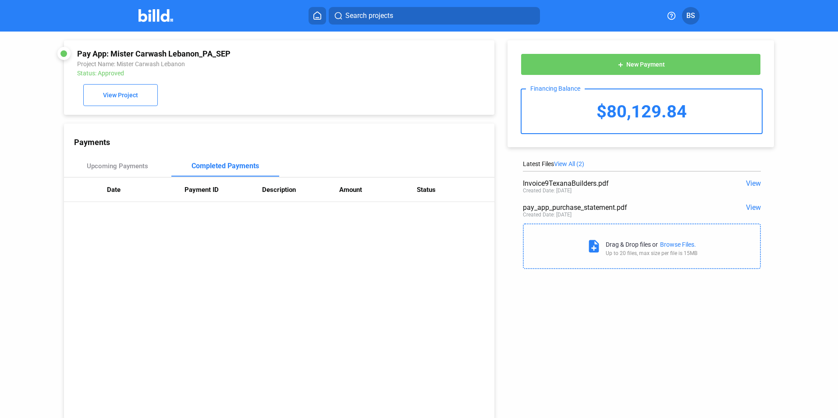
drag, startPoint x: 196, startPoint y: 166, endPoint x: 149, endPoint y: 212, distance: 66.0
click at [149, 212] on div "Payments Upcoming Payments Completed Payments Date Payment ID Description Amoun…" at bounding box center [279, 271] width 430 height 295
click at [114, 166] on div "Upcoming Payments" at bounding box center [117, 166] width 61 height 8
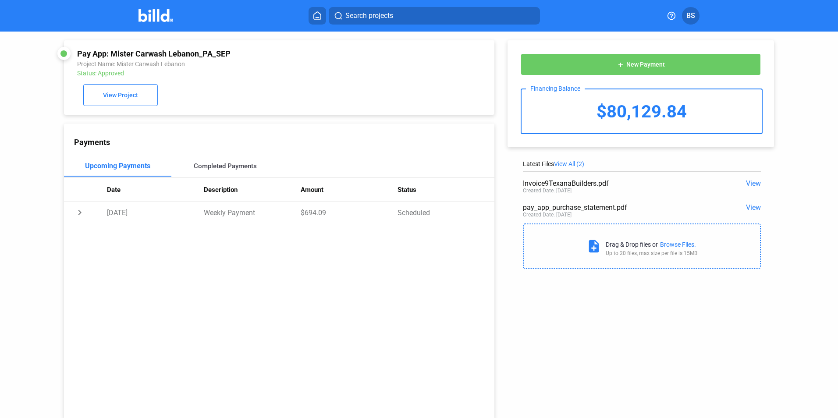
click at [209, 163] on div "Completed Payments" at bounding box center [225, 166] width 108 height 21
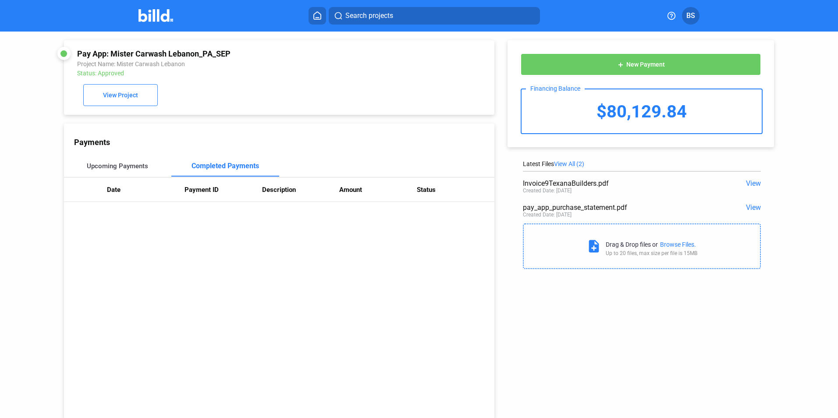
click at [103, 162] on div "Upcoming Payments" at bounding box center [118, 166] width 108 height 21
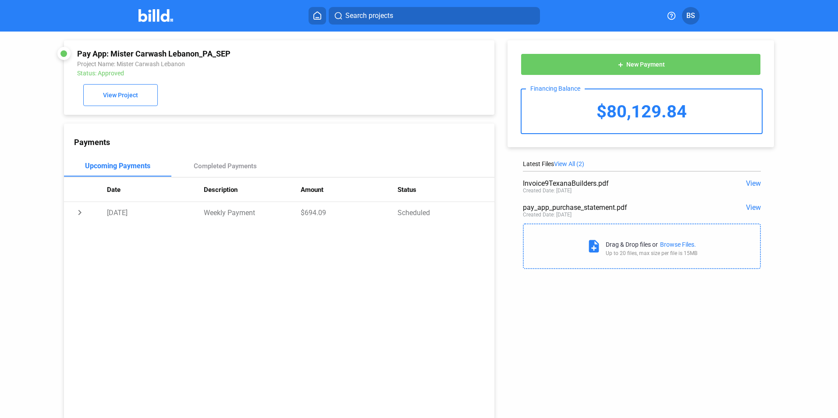
click at [747, 207] on span "View" at bounding box center [753, 207] width 15 height 8
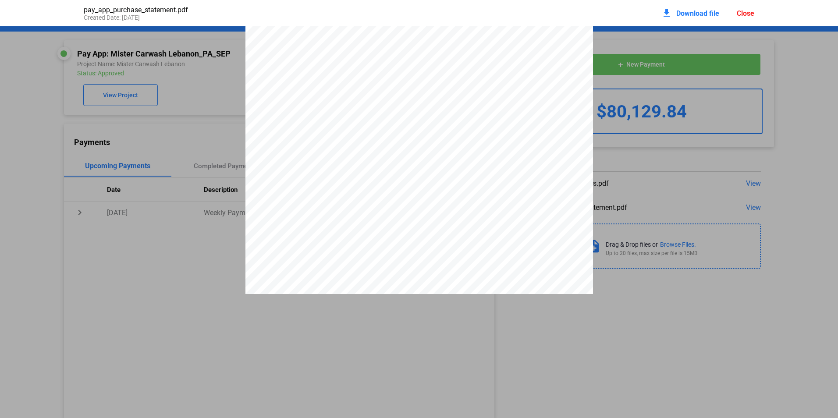
scroll to position [180, 0]
drag, startPoint x: 374, startPoint y: 164, endPoint x: 397, endPoint y: 159, distance: 23.0
click at [397, 159] on div "PAY APP PURCHASE STATEMENT This PAY APP PURCHASE STATEMENT is being executed an…" at bounding box center [418, 93] width 347 height 492
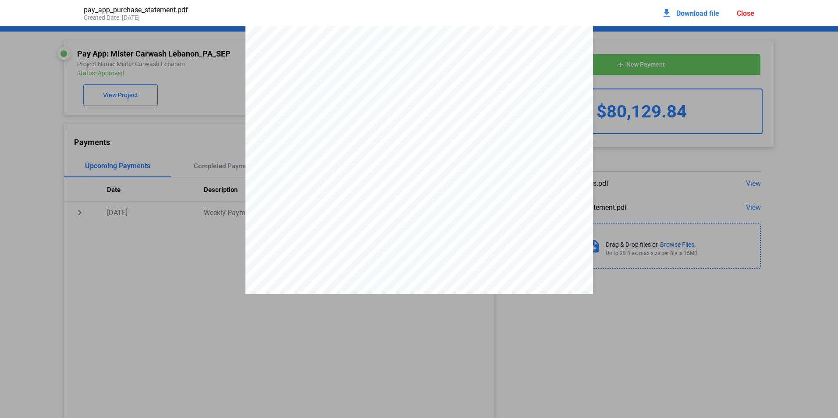
scroll to position [88, 0]
click at [742, 10] on div "Close" at bounding box center [746, 13] width 18 height 8
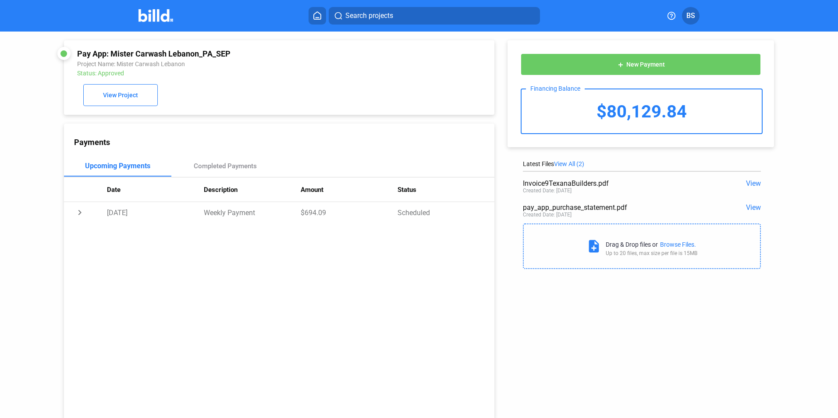
drag, startPoint x: 604, startPoint y: 115, endPoint x: 712, endPoint y: 110, distance: 107.9
click at [712, 110] on div "$80,129.84" at bounding box center [641, 111] width 240 height 44
click at [270, 153] on div "Payments Upcoming Payments Completed Payments Date Description Amount Status ch…" at bounding box center [279, 271] width 430 height 295
click at [751, 209] on span "View" at bounding box center [753, 207] width 15 height 8
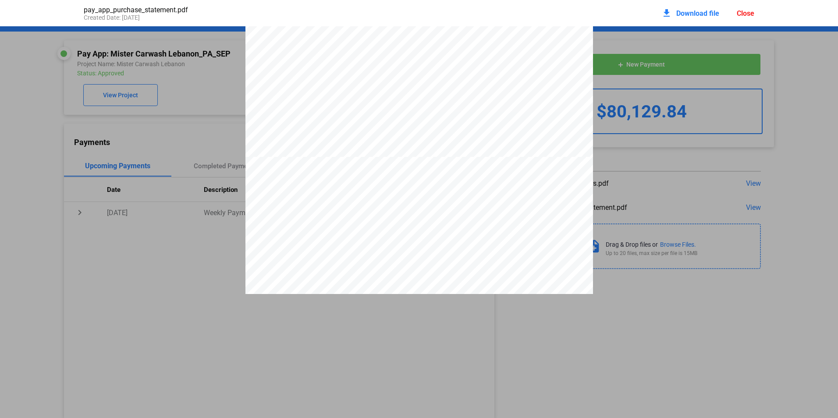
scroll to position [355, 0]
click at [747, 18] on div "download Download file Close" at bounding box center [707, 13] width 93 height 19
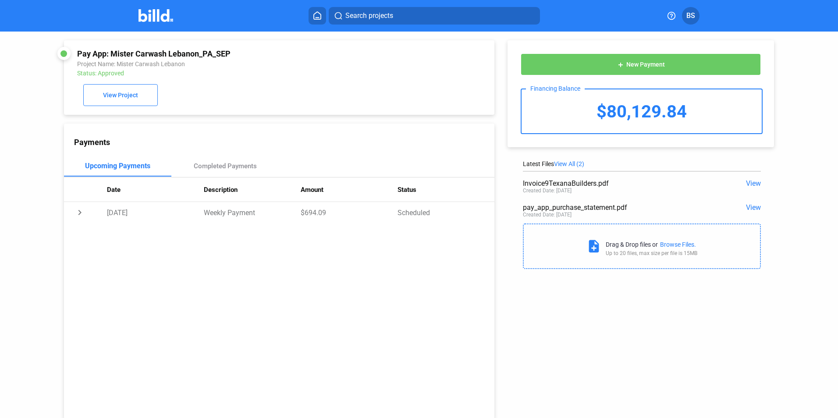
click at [747, 14] on div "Search projects BS" at bounding box center [419, 16] width 683 height 18
drag, startPoint x: 588, startPoint y: 113, endPoint x: 741, endPoint y: 94, distance: 155.0
click at [741, 94] on div "$80,129.84" at bounding box center [641, 111] width 240 height 44
click at [360, 155] on div "Payments Upcoming Payments Completed Payments Date Description Amount Status ch…" at bounding box center [279, 271] width 430 height 295
click at [225, 176] on div "Completed Payments" at bounding box center [225, 166] width 108 height 21
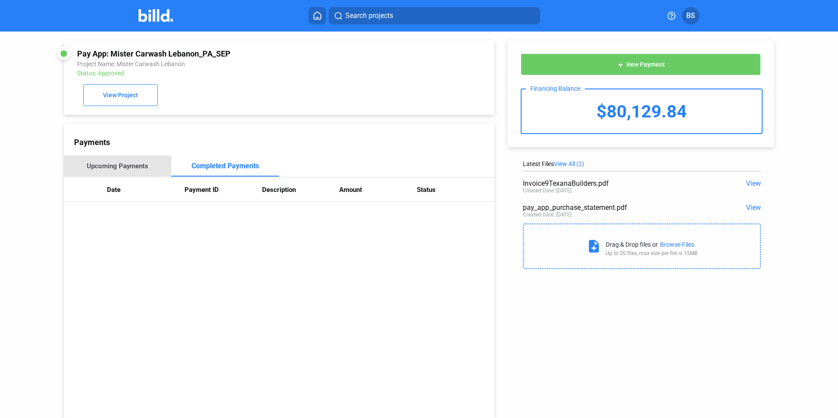
click at [128, 166] on div "Upcoming Payments" at bounding box center [117, 166] width 61 height 8
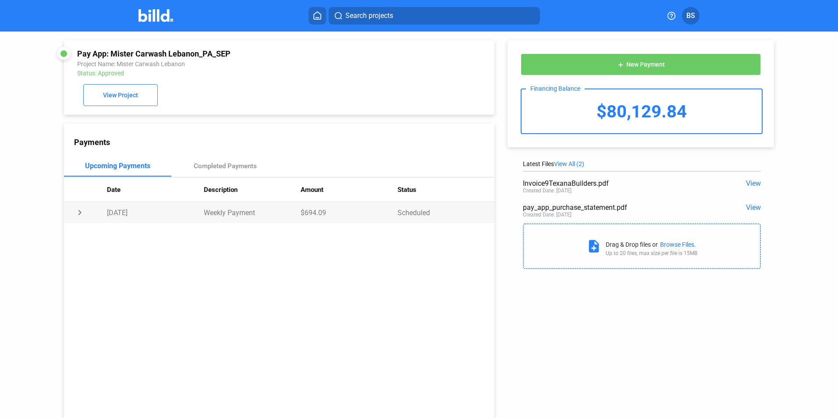
click at [78, 213] on td "chevron_right" at bounding box center [85, 212] width 43 height 21
click at [82, 214] on td "expand_more" at bounding box center [85, 212] width 43 height 21
drag, startPoint x: 301, startPoint y: 216, endPoint x: 326, endPoint y: 214, distance: 25.5
click at [326, 214] on td "$694.09" at bounding box center [349, 212] width 97 height 21
drag, startPoint x: 326, startPoint y: 214, endPoint x: 312, endPoint y: 264, distance: 51.9
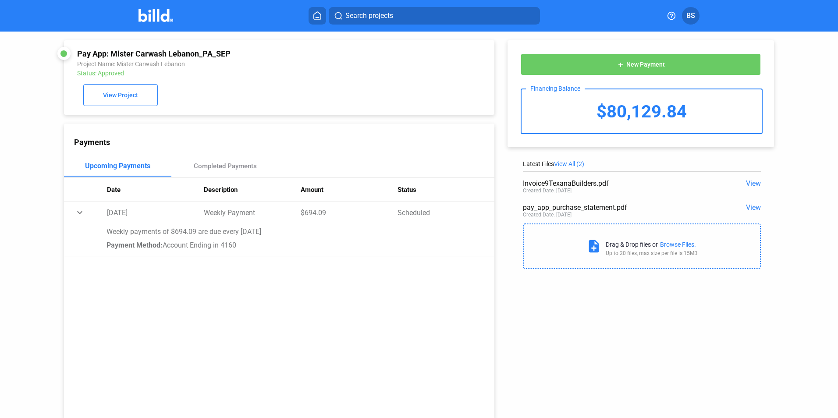
click at [312, 264] on div "Payments Upcoming Payments Completed Payments Date Description Amount Status ex…" at bounding box center [279, 271] width 430 height 295
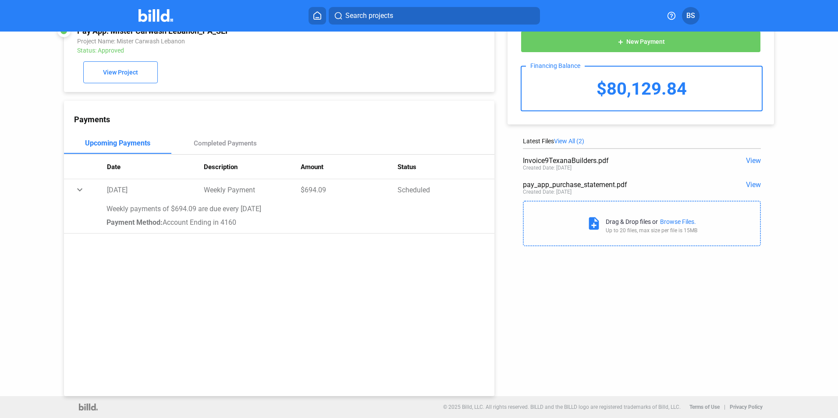
scroll to position [0, 0]
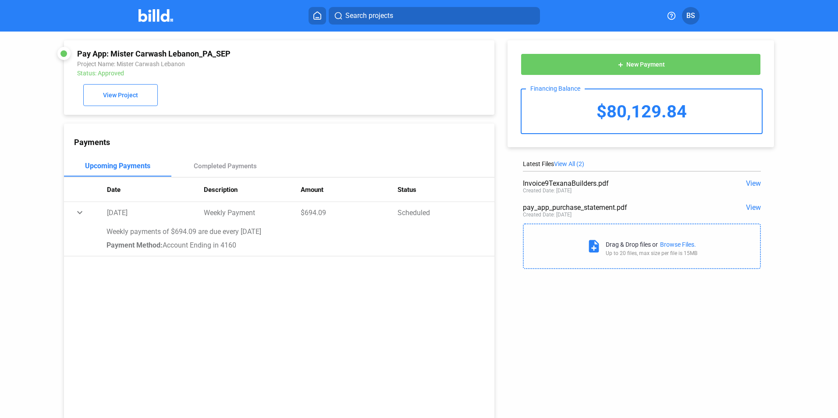
drag, startPoint x: 592, startPoint y: 109, endPoint x: 681, endPoint y: 113, distance: 89.1
click at [681, 113] on div "$80,129.84" at bounding box center [641, 111] width 240 height 44
drag, startPoint x: 681, startPoint y: 113, endPoint x: 787, endPoint y: 129, distance: 107.7
click at [787, 129] on div "add New Payment Financing Balance $80,129.84 Latest Files View All (2) Invoice9…" at bounding box center [644, 153] width 301 height 242
drag, startPoint x: 710, startPoint y: 113, endPoint x: 583, endPoint y: 110, distance: 127.1
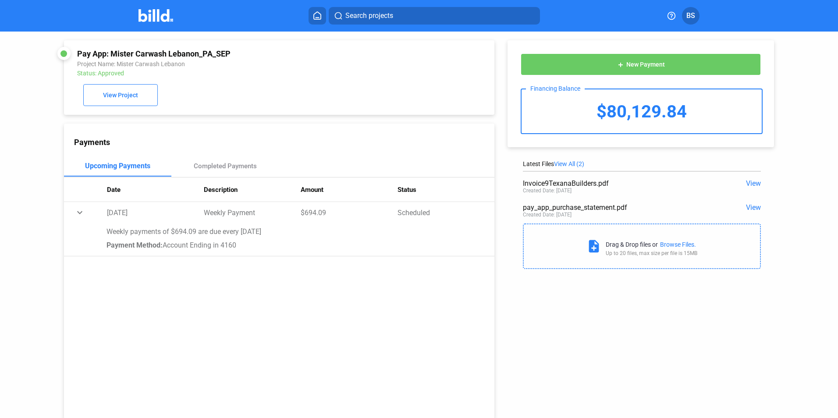
click at [583, 110] on div "$80,129.84" at bounding box center [641, 111] width 240 height 44
click at [639, 110] on div "$80,129.84" at bounding box center [641, 111] width 240 height 44
drag, startPoint x: 298, startPoint y: 214, endPoint x: 333, endPoint y: 214, distance: 34.2
click at [333, 214] on tr "expand_more [DATE] Weekly Payment $694.09 Scheduled" at bounding box center [279, 212] width 430 height 21
drag, startPoint x: 333, startPoint y: 214, endPoint x: 312, endPoint y: 231, distance: 27.0
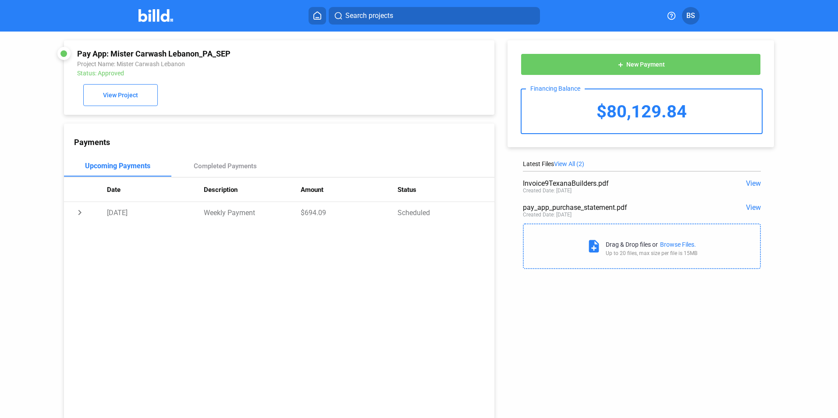
click at [312, 231] on div "Payments Upcoming Payments Completed Payments Date Description Amount Status ch…" at bounding box center [279, 271] width 430 height 295
click at [165, 17] on img at bounding box center [155, 15] width 35 height 13
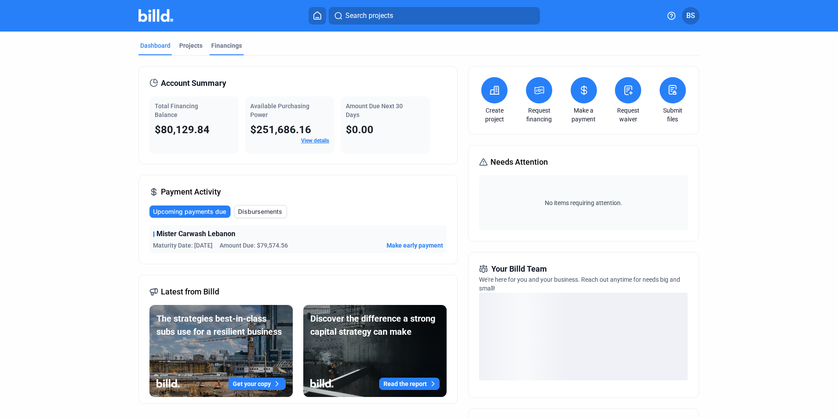
click at [227, 43] on div "Financings" at bounding box center [226, 45] width 31 height 9
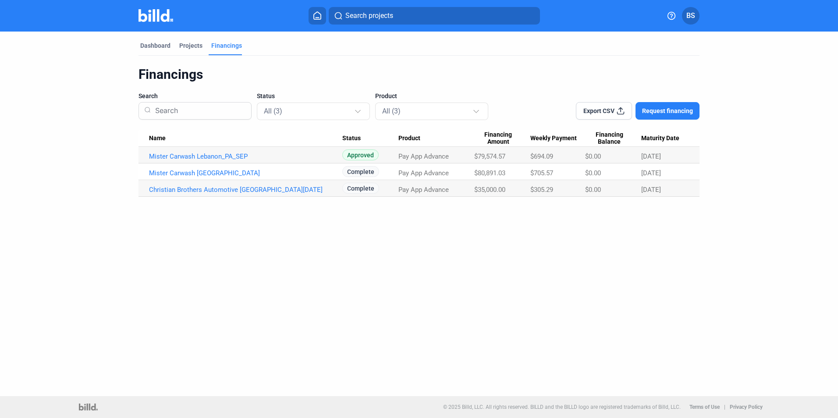
drag, startPoint x: 507, startPoint y: 153, endPoint x: 478, endPoint y: 156, distance: 29.1
click at [478, 156] on div "$79,574.57" at bounding box center [502, 156] width 56 height 8
click at [152, 43] on div "Dashboard" at bounding box center [155, 45] width 30 height 9
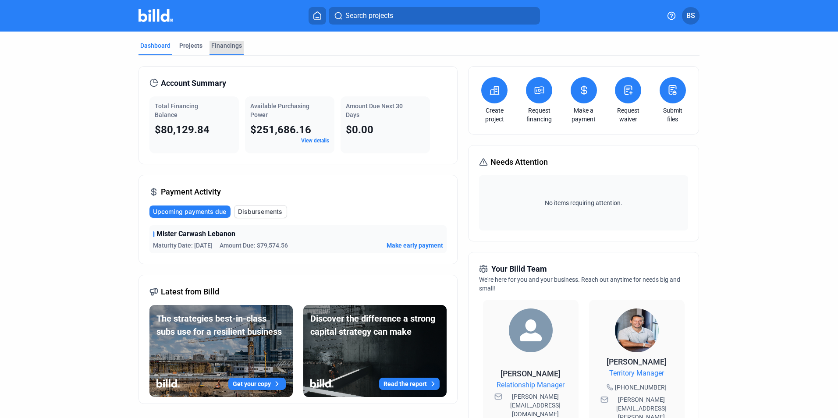
click at [224, 44] on div "Financings" at bounding box center [226, 45] width 31 height 9
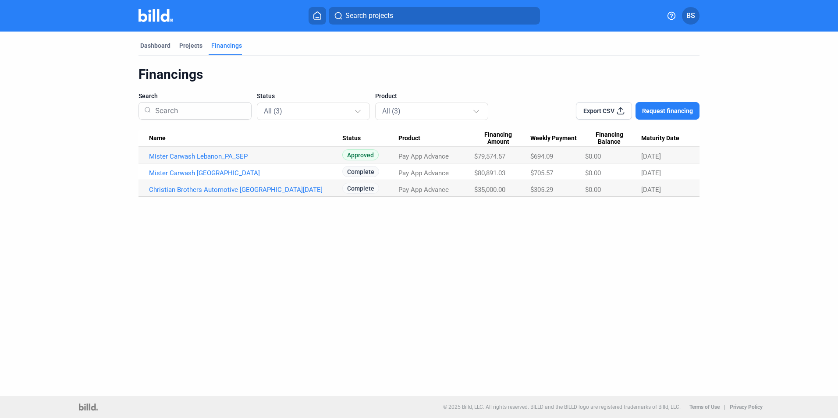
drag, startPoint x: 479, startPoint y: 156, endPoint x: 507, endPoint y: 155, distance: 27.2
click at [505, 155] on span "$79,574.57" at bounding box center [489, 156] width 31 height 8
drag, startPoint x: 507, startPoint y: 155, endPoint x: 490, endPoint y: 160, distance: 17.0
copy span "79,574.57"
